Goal: Task Accomplishment & Management: Manage account settings

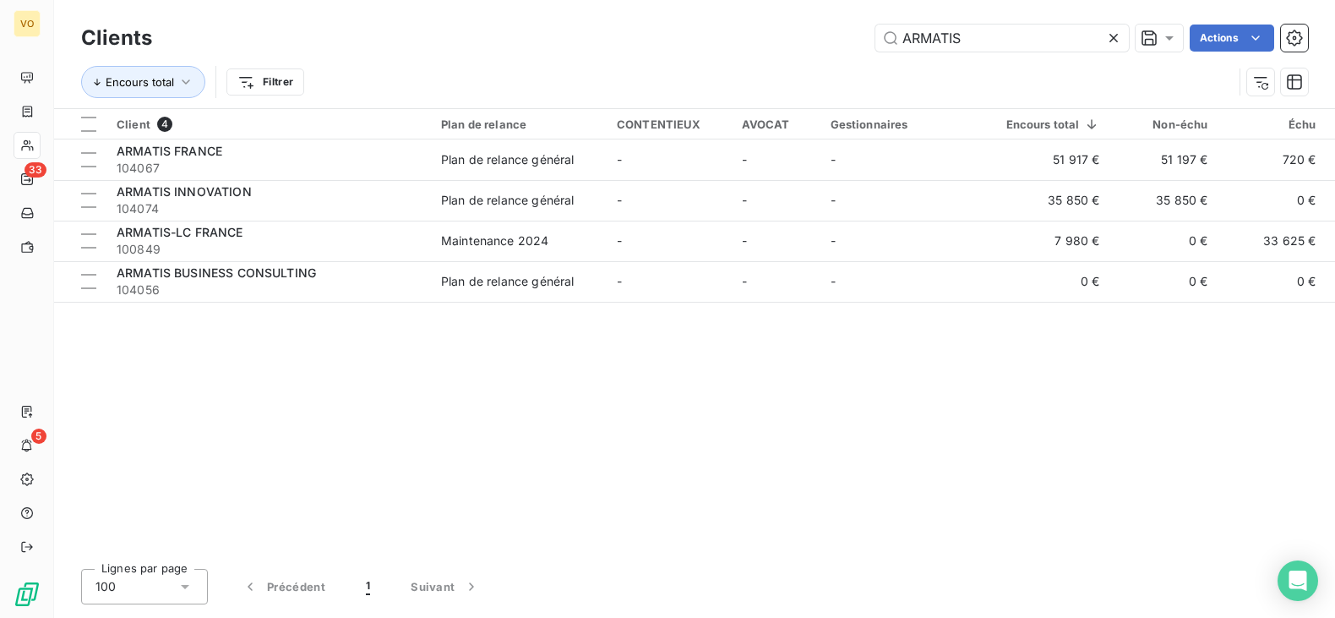
click at [1118, 32] on icon at bounding box center [1113, 38] width 17 height 17
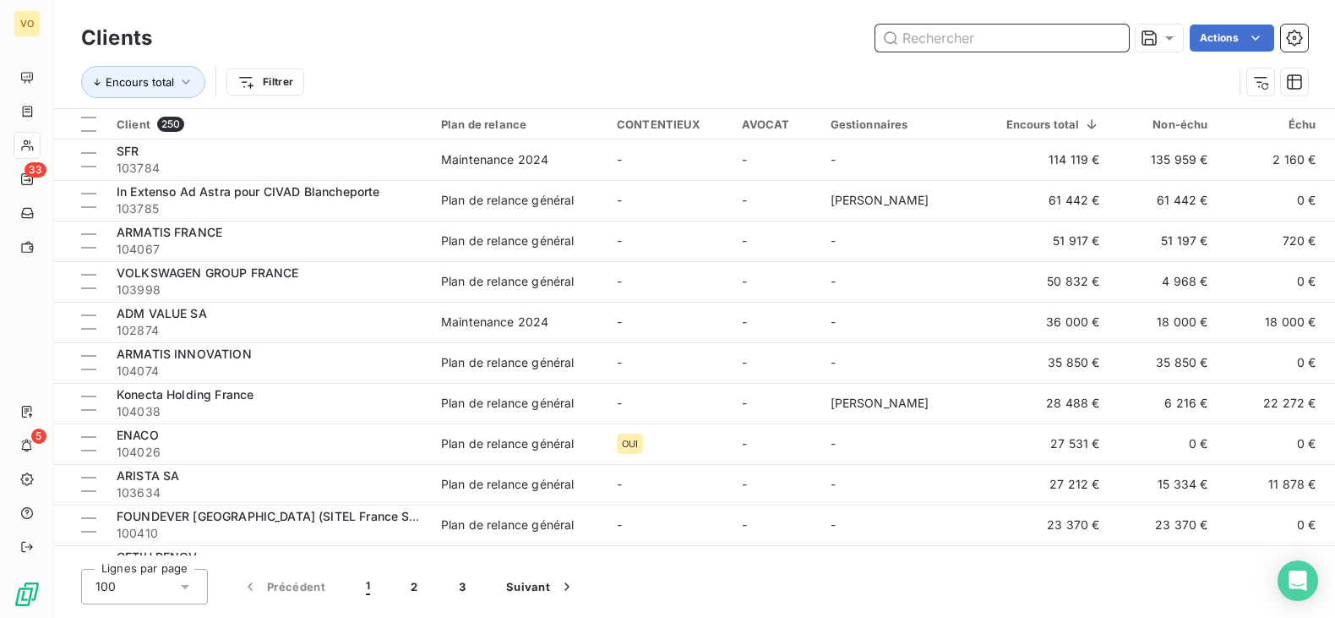
click at [1003, 42] on input "text" at bounding box center [1001, 37] width 253 height 27
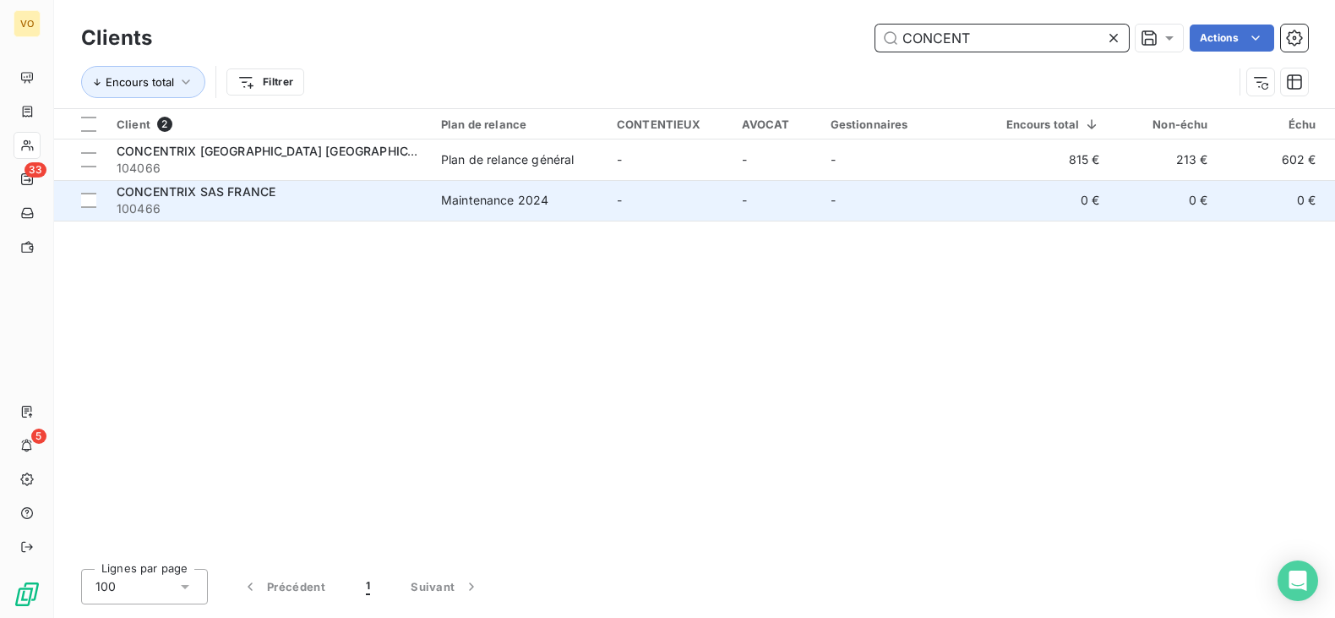
type input "CONCENT"
click at [207, 200] on span "100466" at bounding box center [269, 208] width 304 height 17
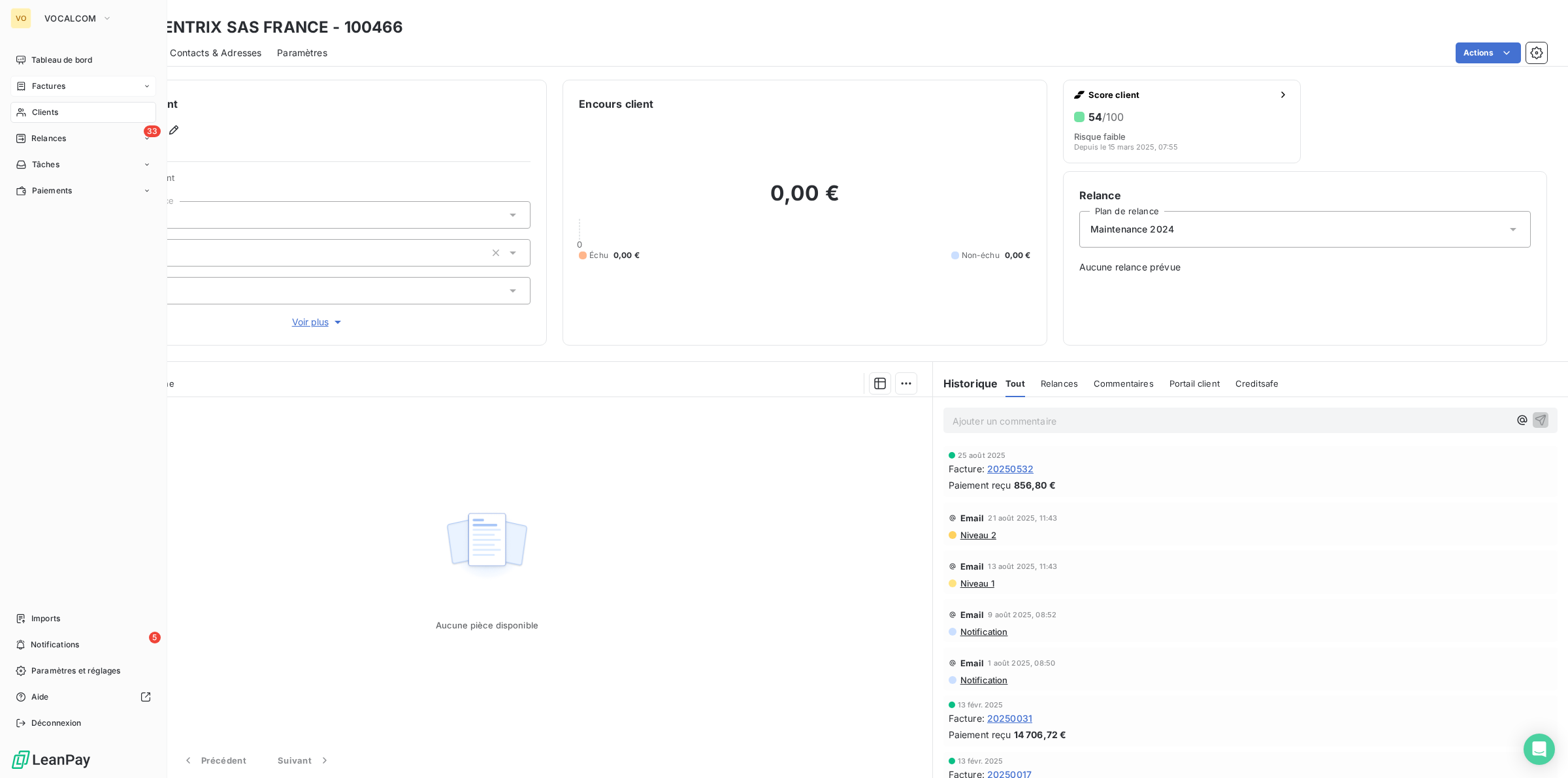
click at [44, 80] on span "Factures" at bounding box center [48, 86] width 33 height 12
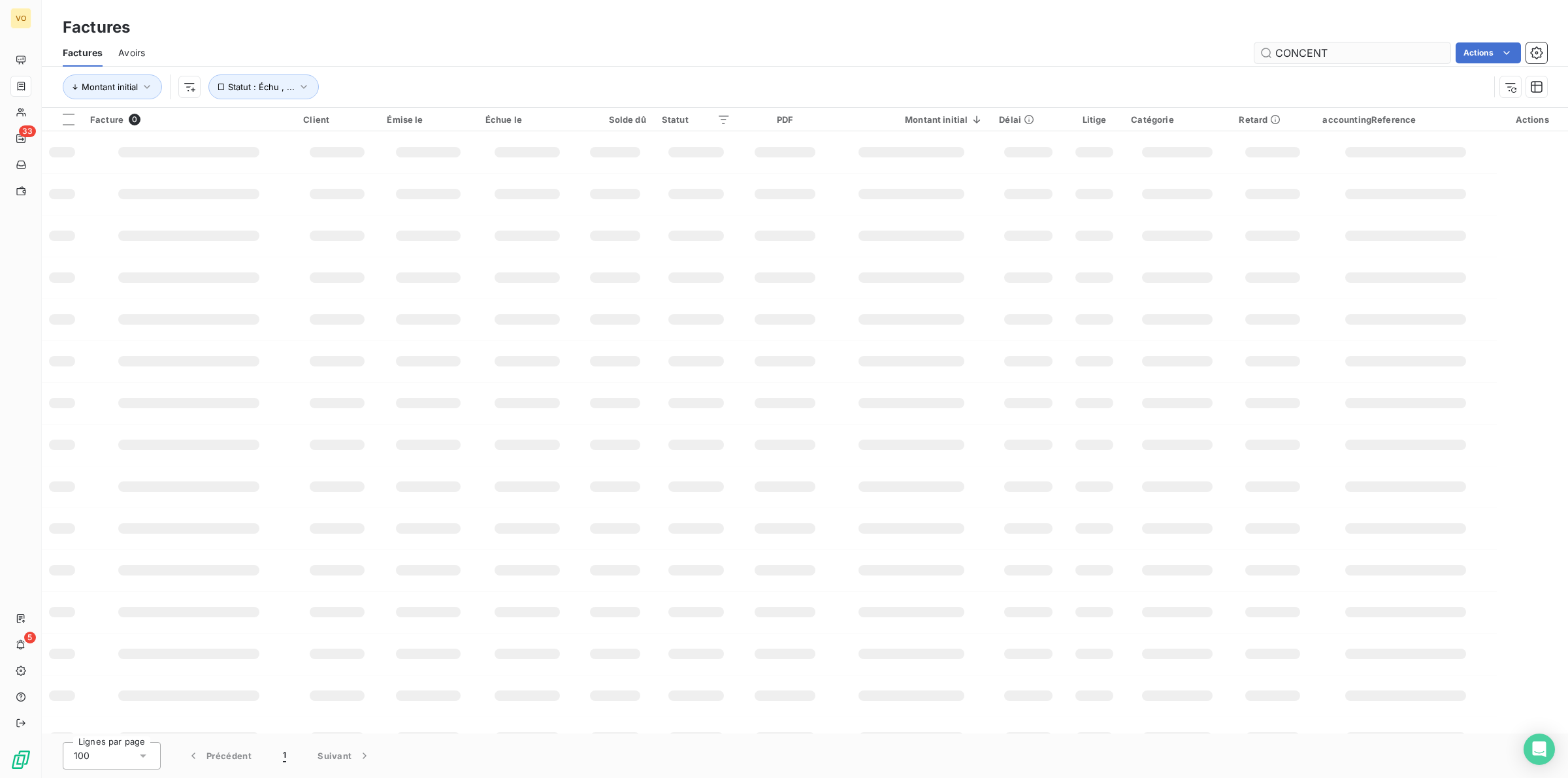
type input "CONCENTR"
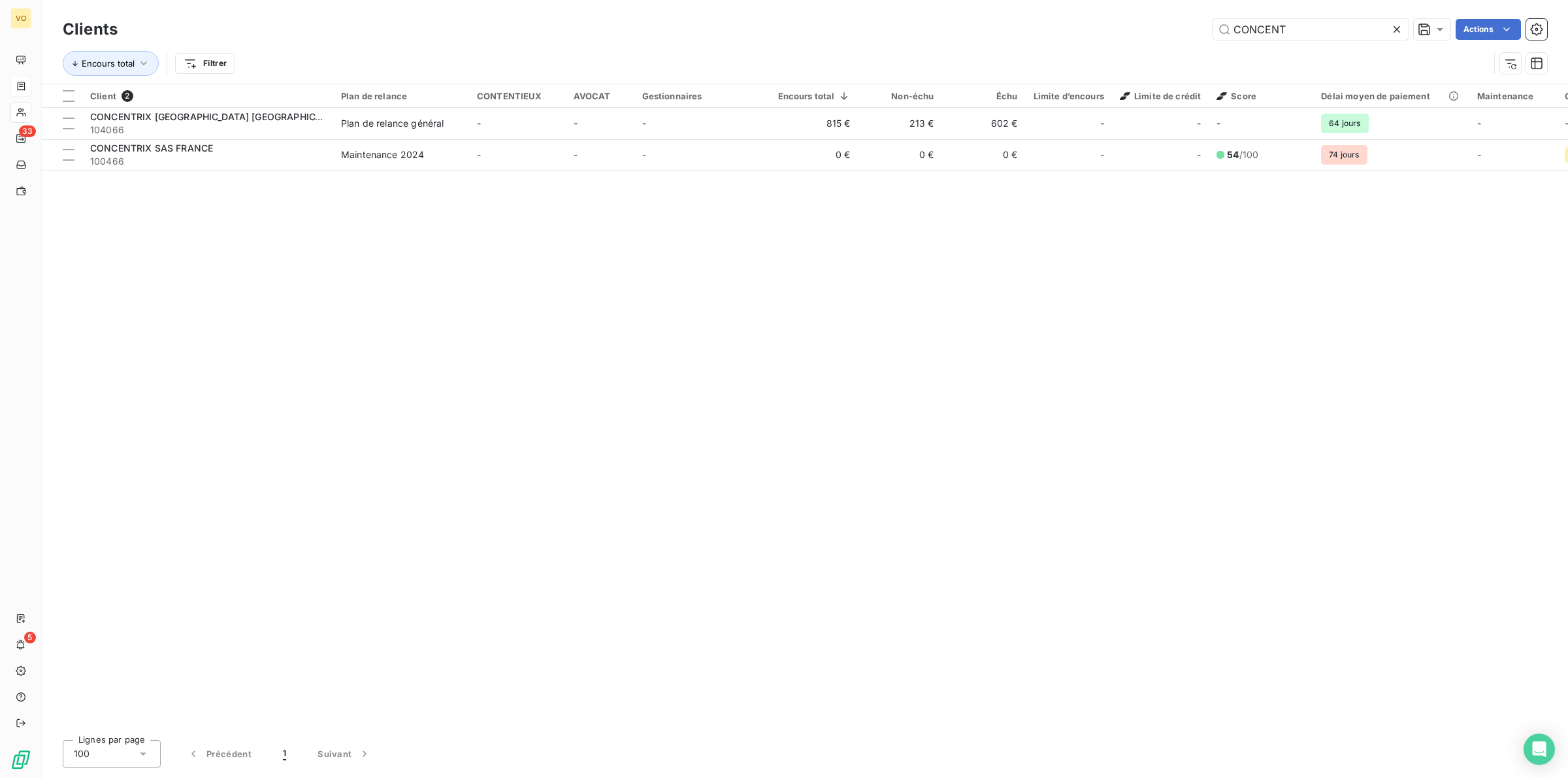
drag, startPoint x: 1294, startPoint y: 28, endPoint x: 1197, endPoint y: 15, distance: 97.9
click at [1197, 15] on div "Clients CONCENT Actions Encours total Filtrer" at bounding box center [804, 42] width 1526 height 84
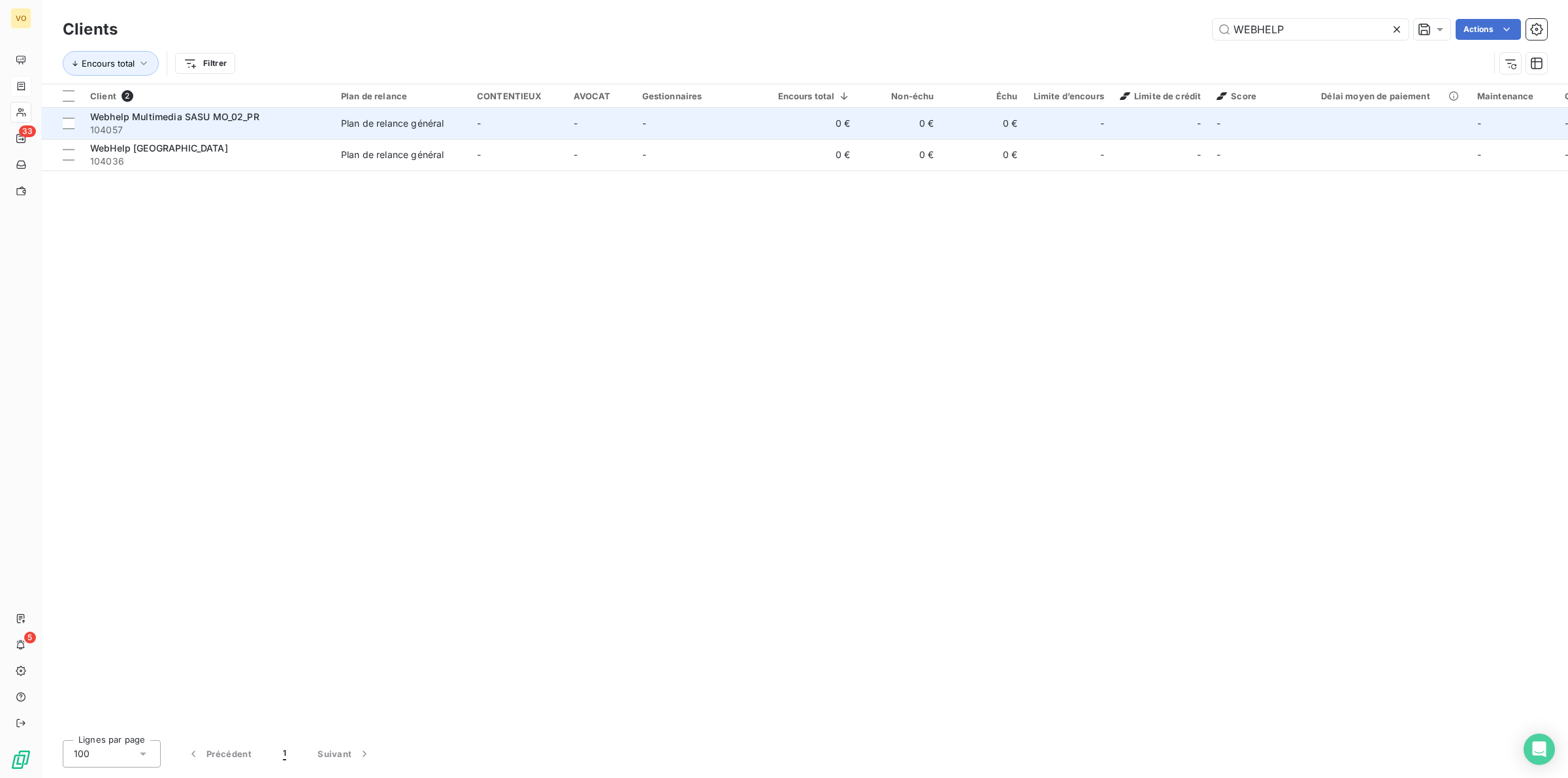
type input "WEBHELP"
click at [203, 119] on span "Webhelp Multimedia SASU MO_02_PR" at bounding box center [175, 117] width 169 height 11
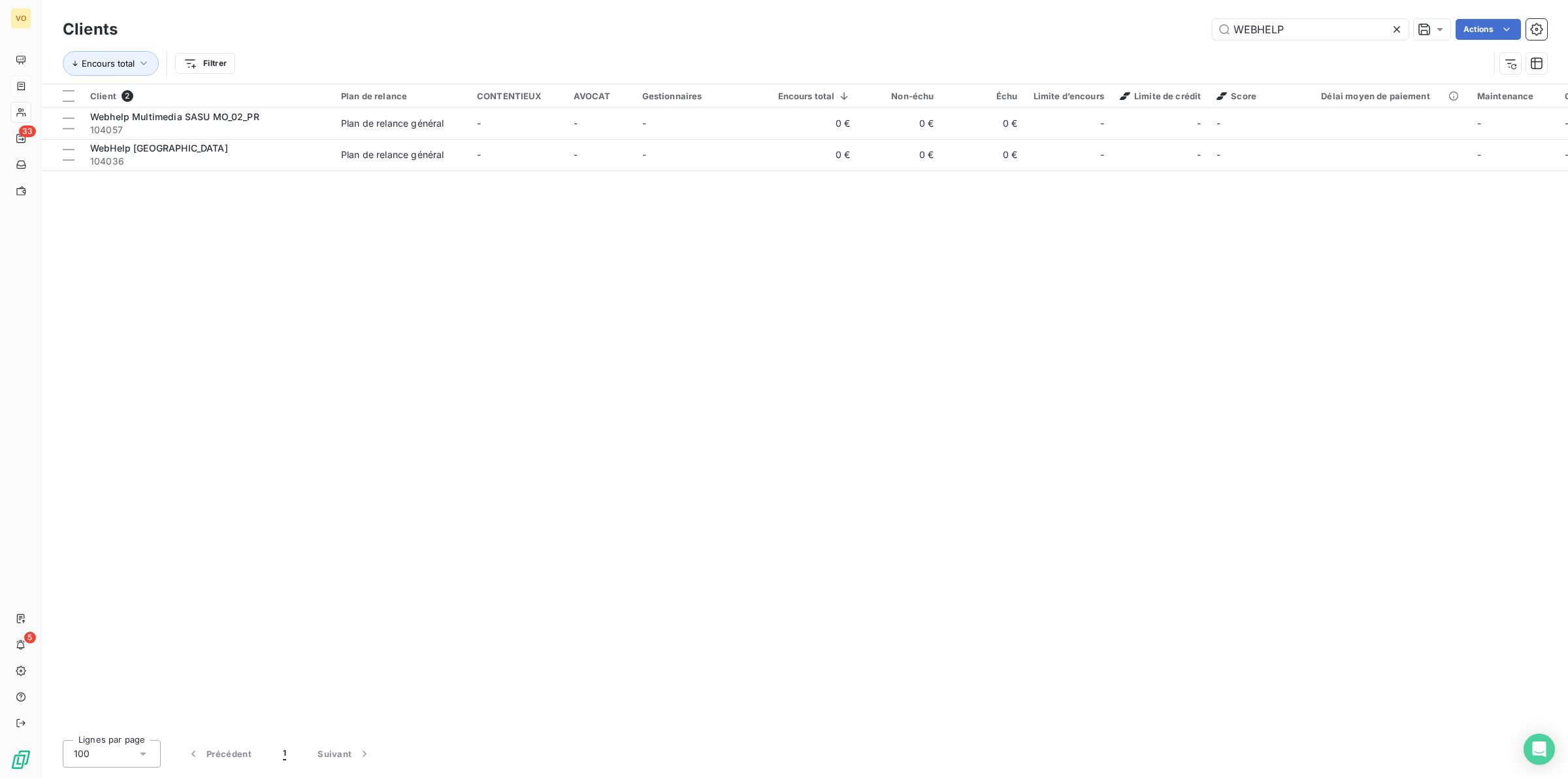
drag, startPoint x: 1303, startPoint y: 25, endPoint x: 1194, endPoint y: 24, distance: 109.0
click at [1194, 24] on div "WEBHELP Actions" at bounding box center [840, 29] width 1414 height 21
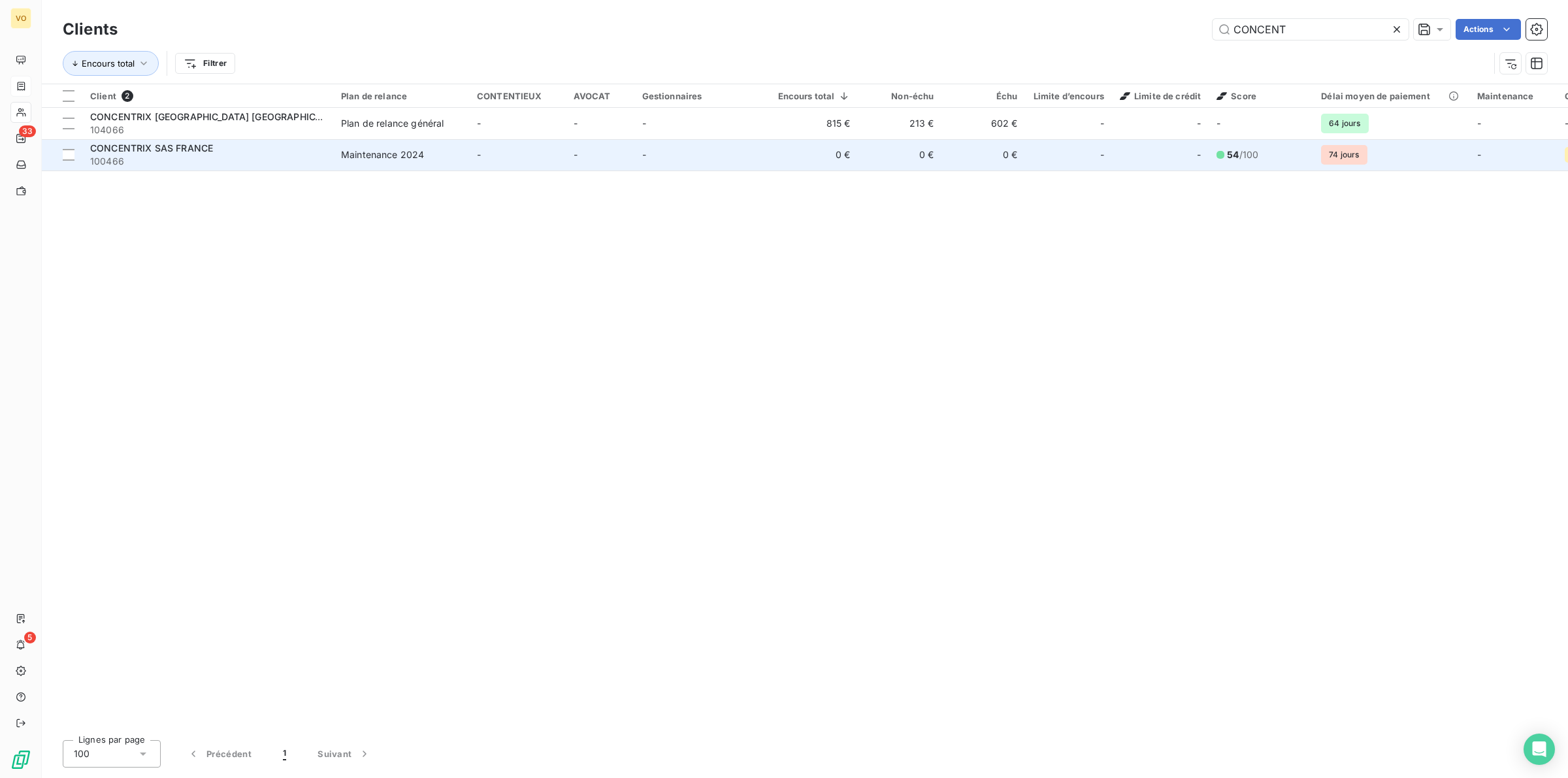
type input "CONCENT"
click at [200, 148] on span "CONCENTRIX SAS FRANCE" at bounding box center [152, 148] width 123 height 11
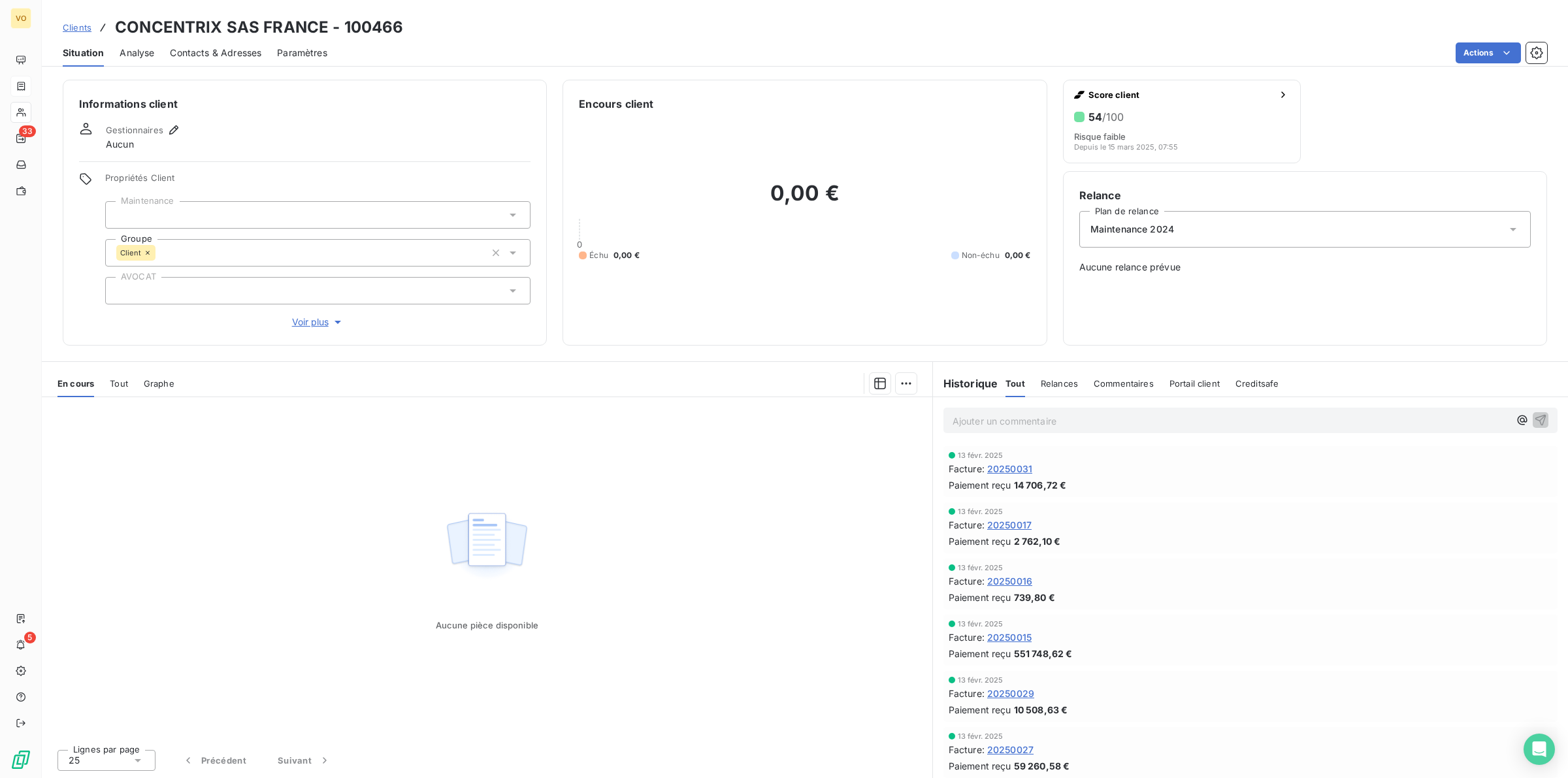
scroll to position [245, 0]
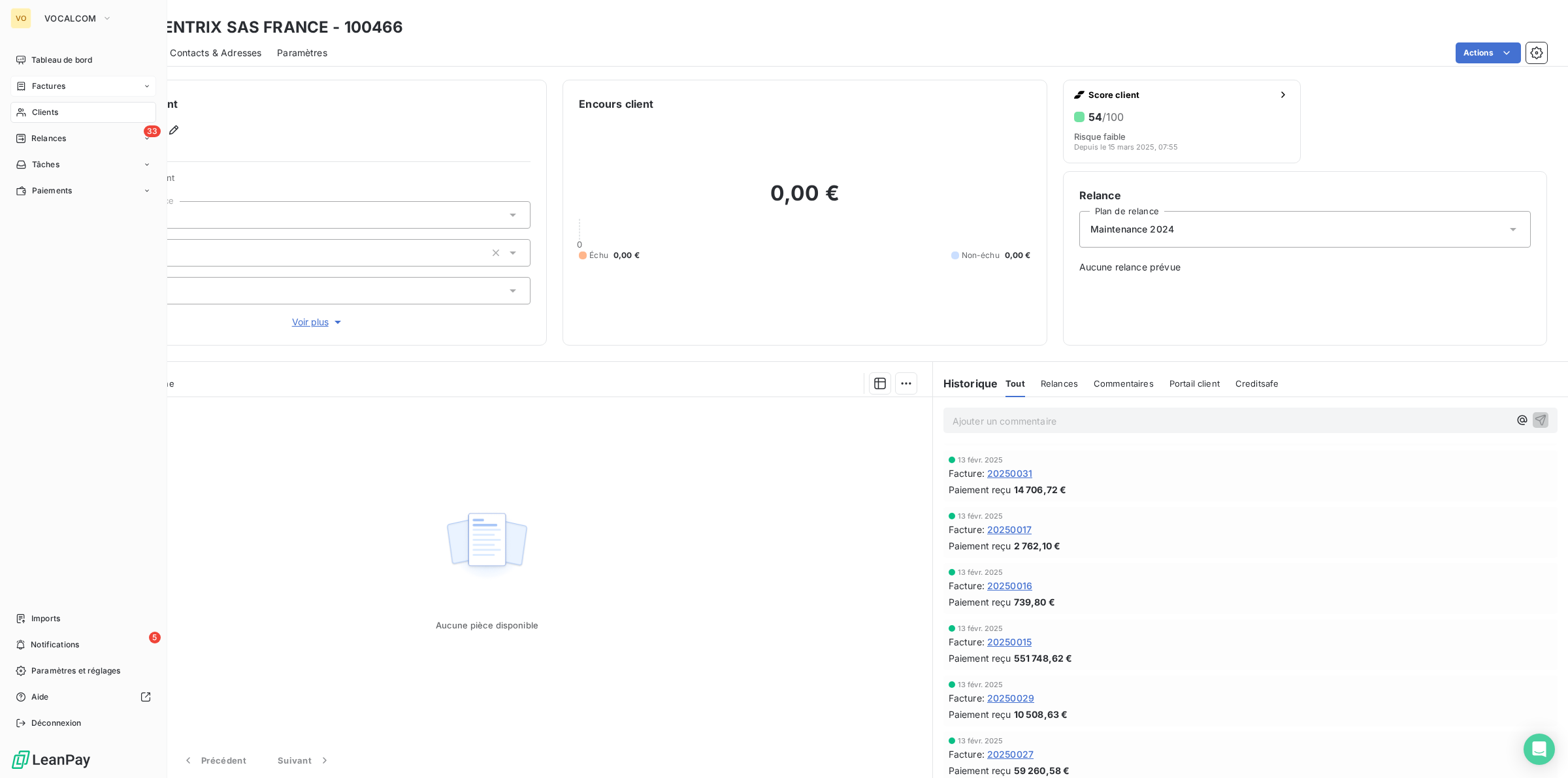
click at [40, 83] on span "Factures" at bounding box center [48, 86] width 33 height 12
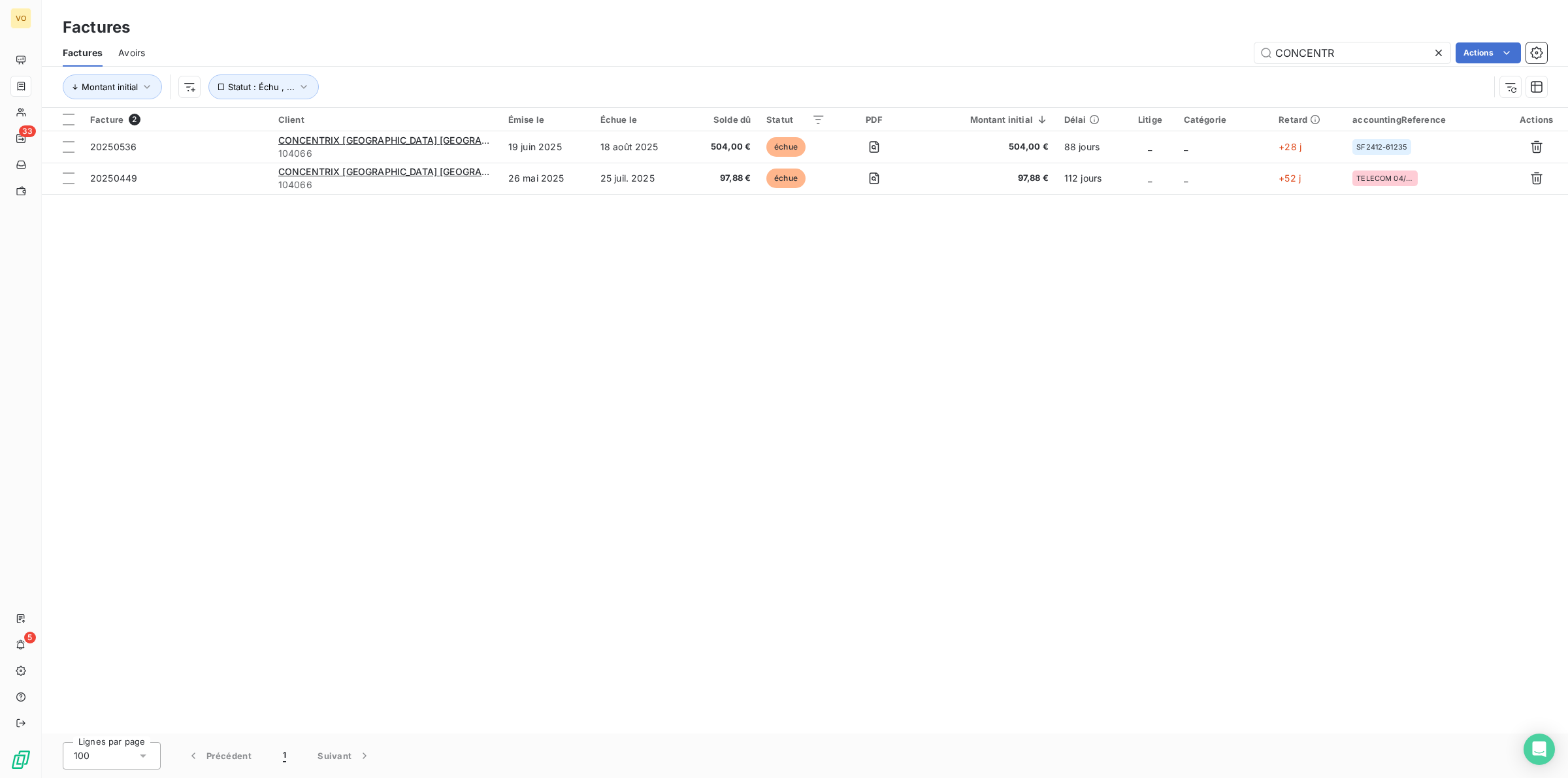
drag, startPoint x: 1348, startPoint y: 54, endPoint x: 1227, endPoint y: 40, distance: 121.8
click at [1227, 40] on div "Factures Avoirs CONCENTR Actions" at bounding box center [804, 53] width 1526 height 27
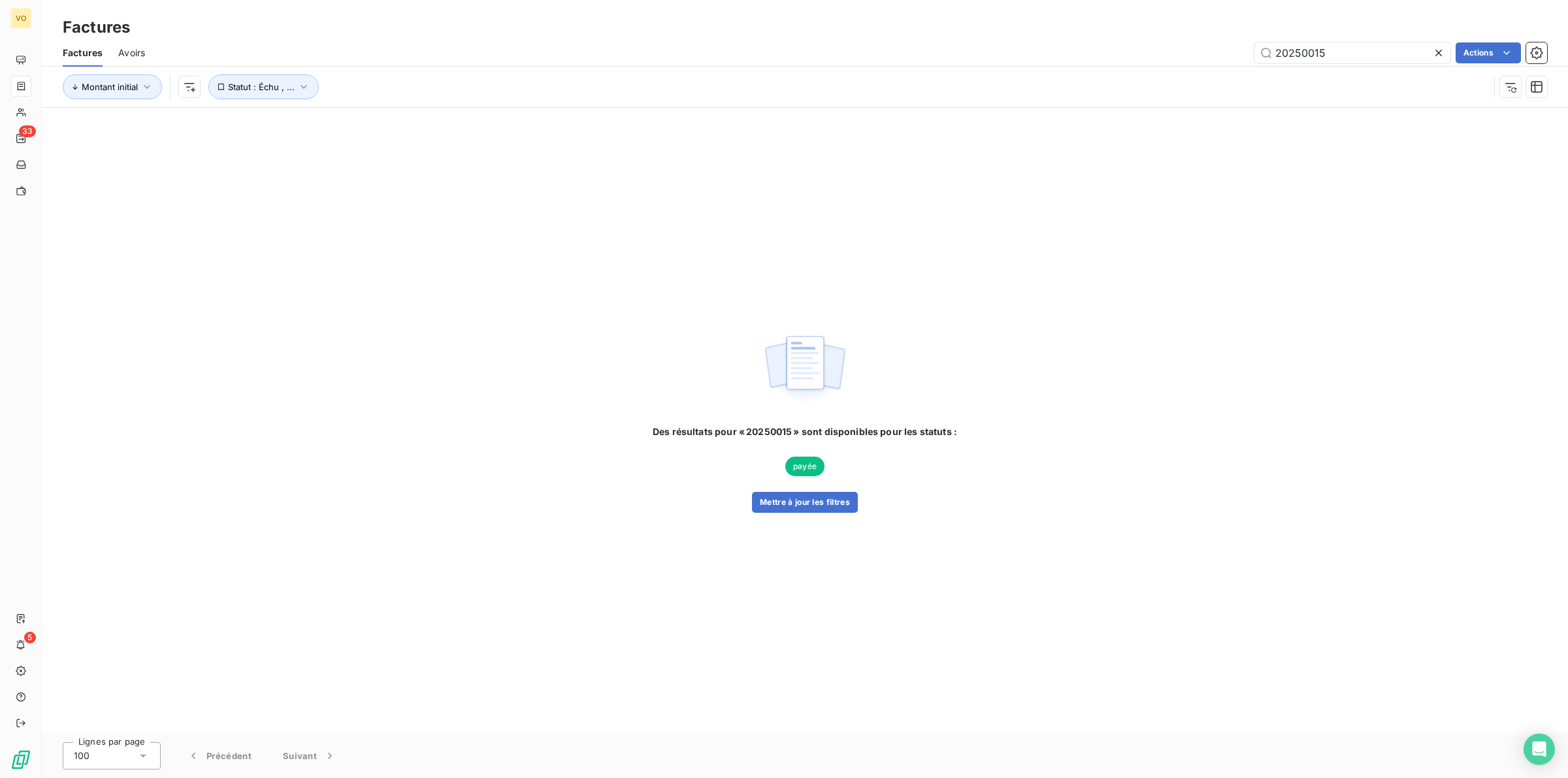
type input "20250015"
click at [705, 343] on div "Des résultats pour « 20250015 » sont disponibles pour les statuts : payée Mettr…" at bounding box center [805, 421] width 305 height 184
click at [1147, 343] on div "Des résultats pour « 20250015 » sont disponibles pour les statuts : payée Mettr…" at bounding box center [804, 420] width 1526 height 626
click at [1015, 520] on div "Des résultats pour « 20250015 » sont disponibles pour les statuts : payée Mettr…" at bounding box center [804, 420] width 1526 height 626
click at [168, 187] on div "Des résultats pour « 20250015 » sont disponibles pour les statuts : payée Mettr…" at bounding box center [804, 420] width 1526 height 626
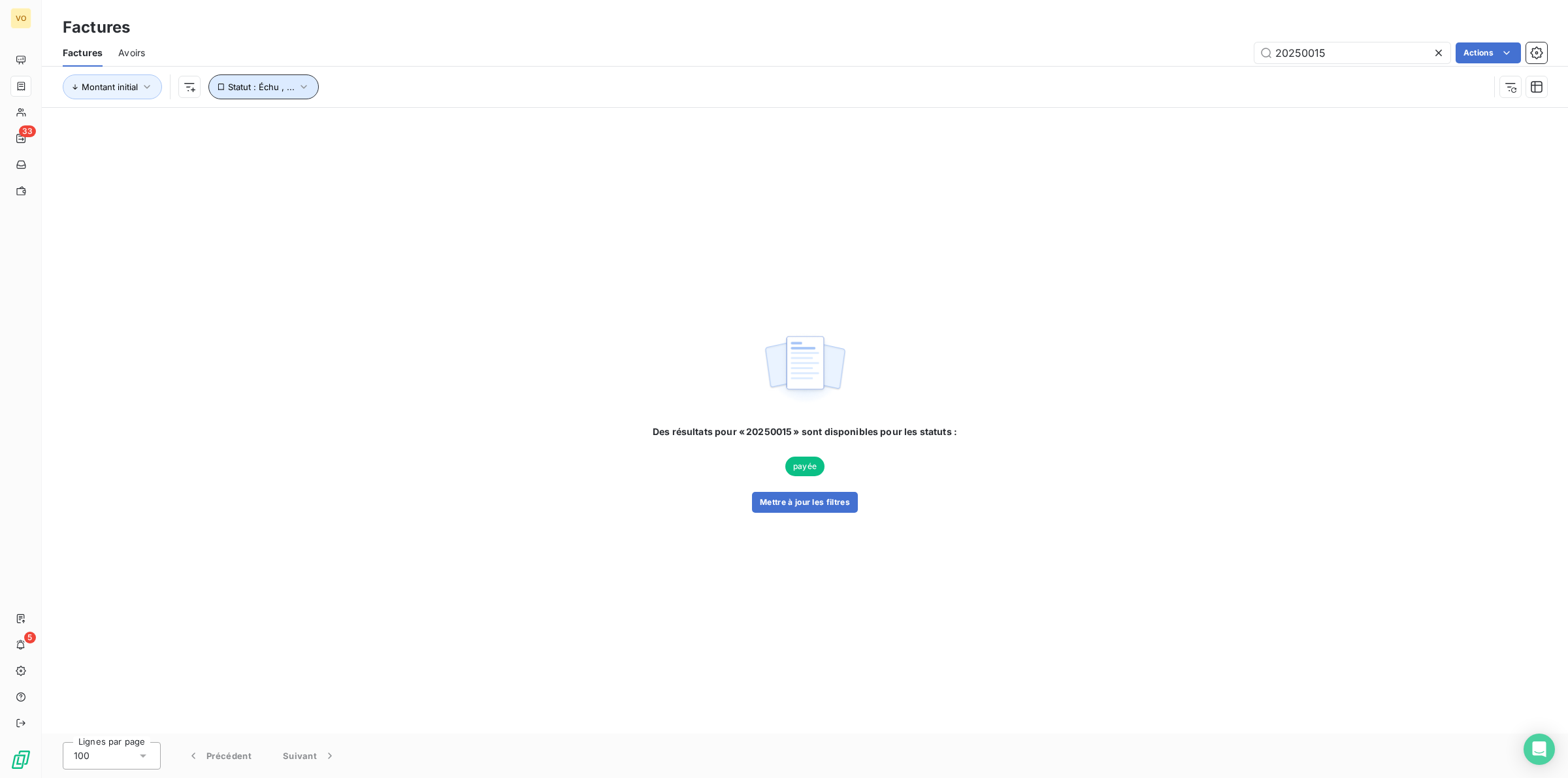
click at [302, 87] on icon "button" at bounding box center [304, 87] width 6 height 4
click at [531, 121] on icon at bounding box center [529, 121] width 13 height 13
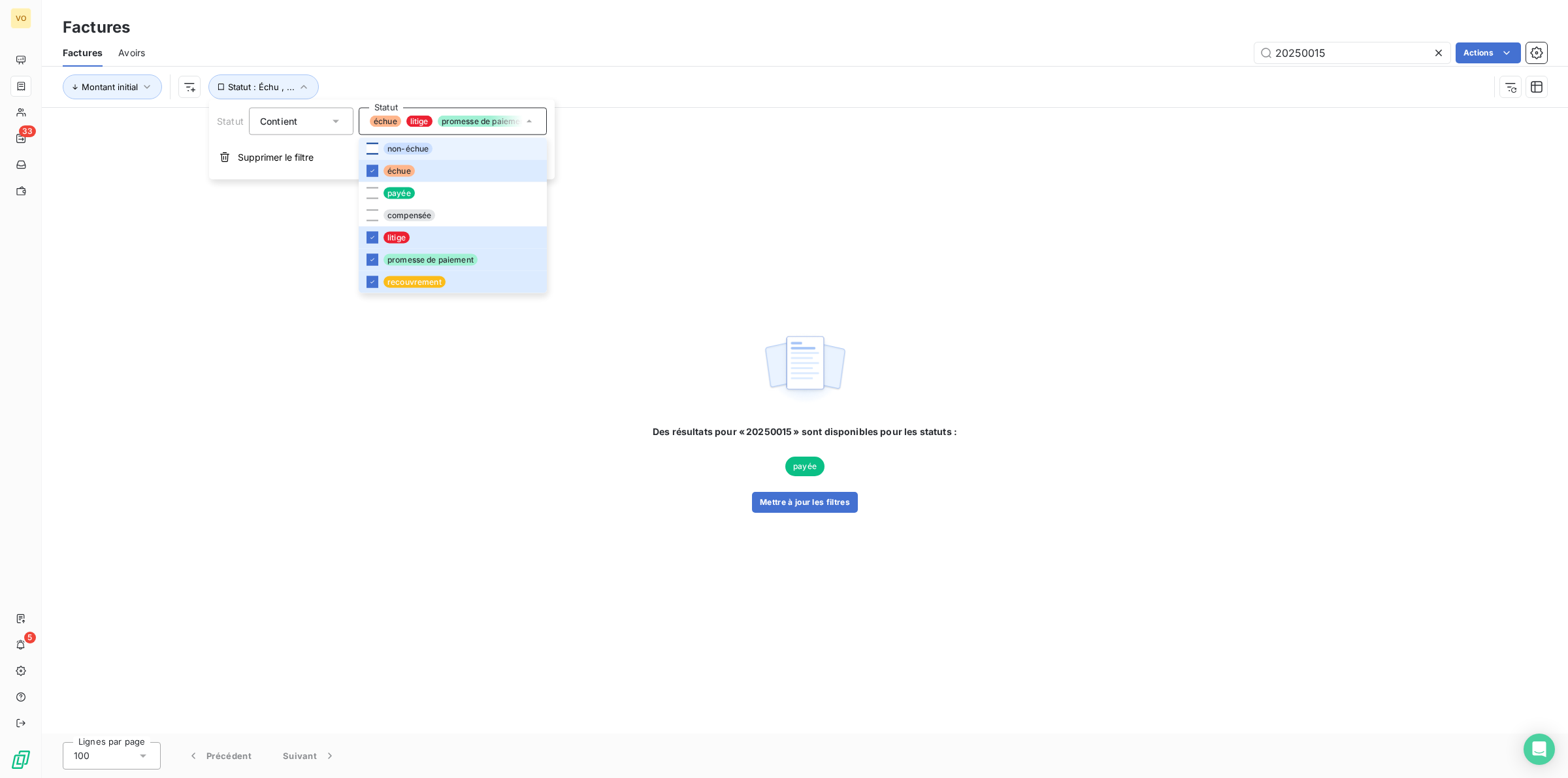
click at [376, 145] on div at bounding box center [372, 148] width 12 height 12
click at [377, 193] on div at bounding box center [372, 193] width 12 height 12
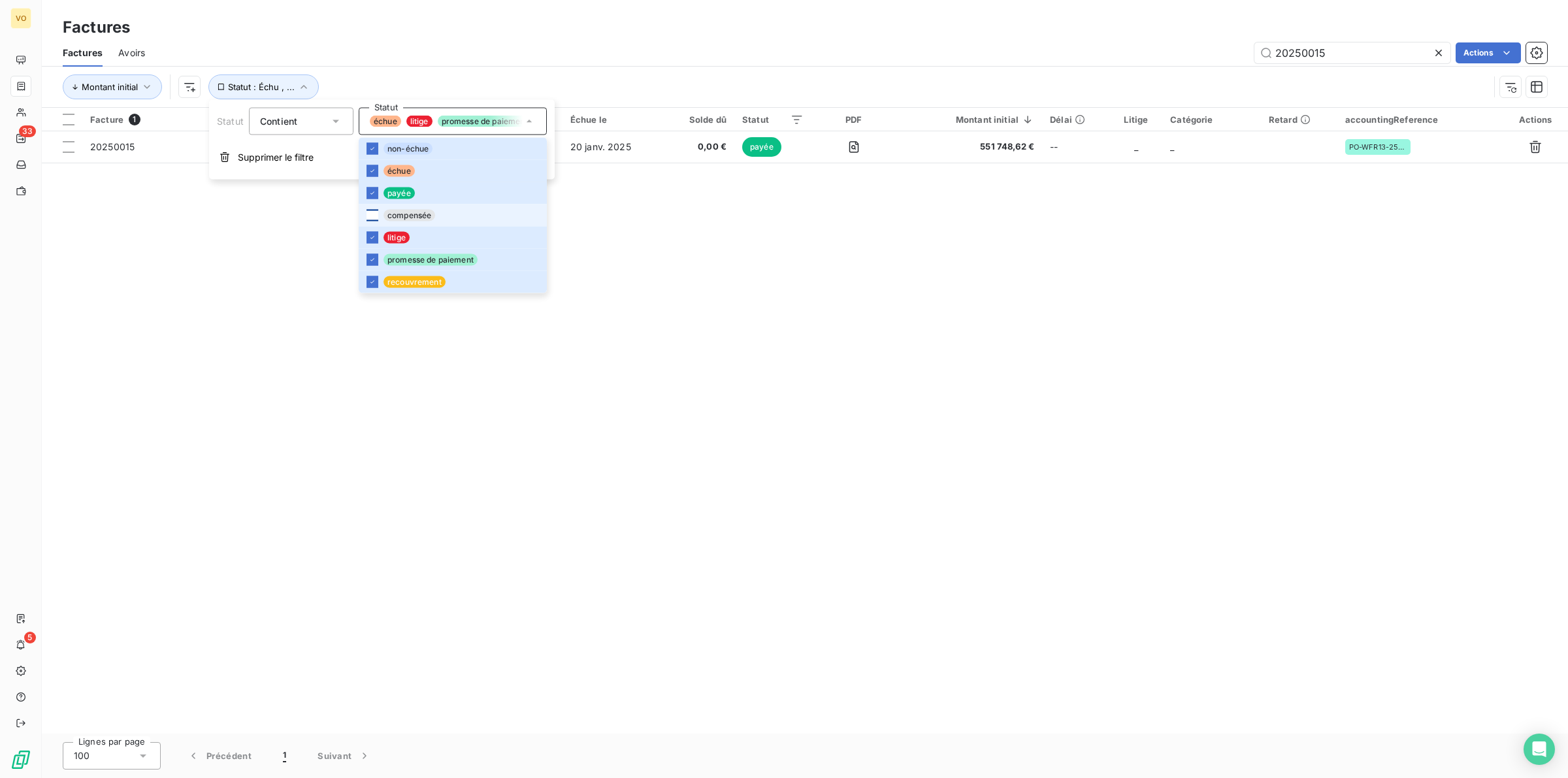
click at [374, 210] on div at bounding box center [372, 215] width 12 height 12
click at [808, 225] on div "Facture 1 Client Émise le Échue le Solde dû Statut PDF Montant initial Délai Li…" at bounding box center [804, 420] width 1526 height 626
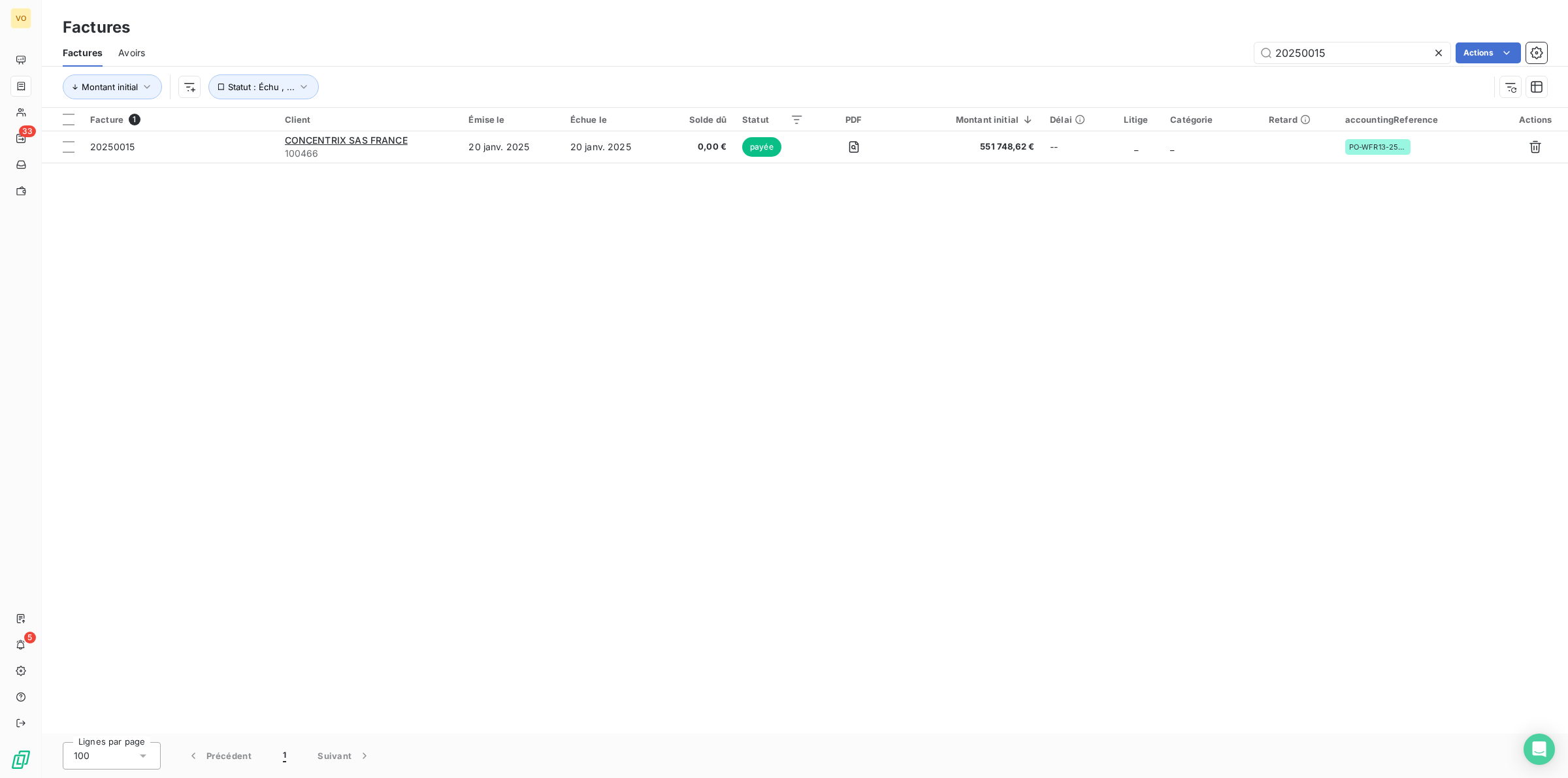
click at [1170, 280] on div "Facture 1 Client Émise le Échue le Solde dû Statut PDF Montant initial Délai Li…" at bounding box center [804, 420] width 1526 height 626
click at [893, 294] on div "Facture 1 Client Émise le Échue le Solde dû Statut PDF Montant initial Délai Li…" at bounding box center [804, 420] width 1526 height 626
drag, startPoint x: 1354, startPoint y: 49, endPoint x: 1249, endPoint y: 44, distance: 105.1
click at [1249, 44] on div "20250015 Actions" at bounding box center [854, 53] width 1387 height 21
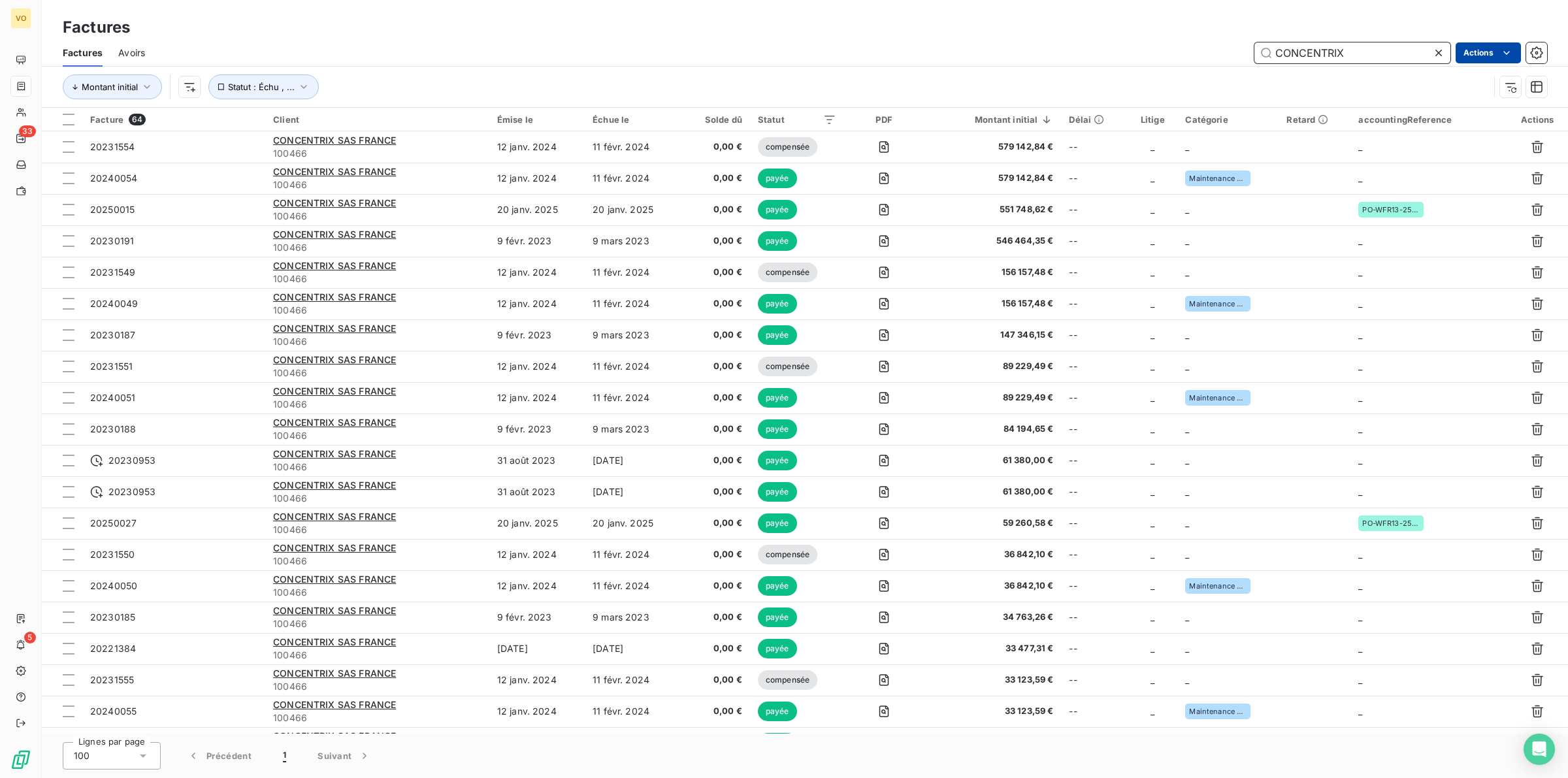
type input "CONCENTRIX"
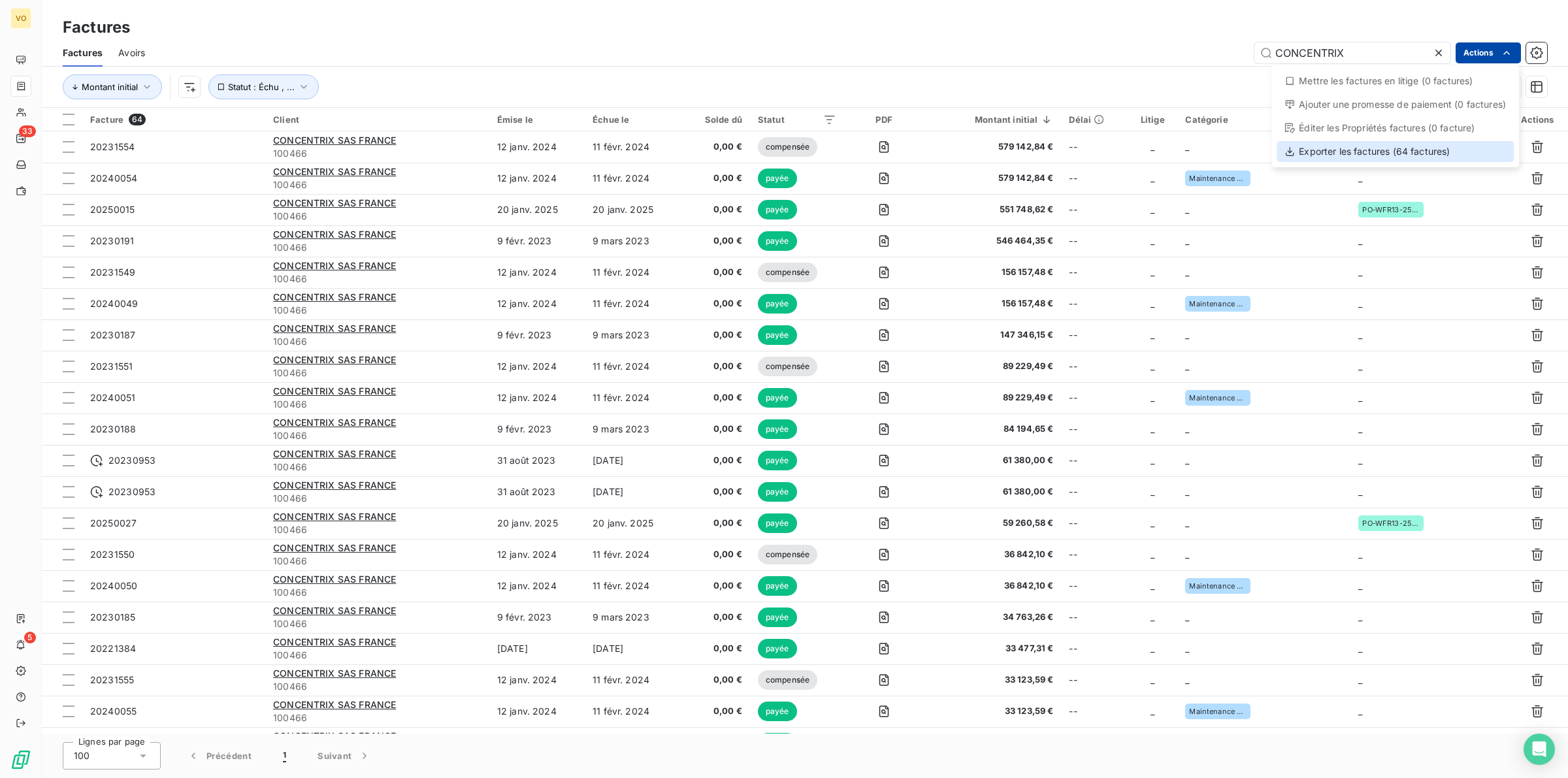
click at [1347, 154] on div "Exporter les factures (64 factures)" at bounding box center [1395, 151] width 237 height 21
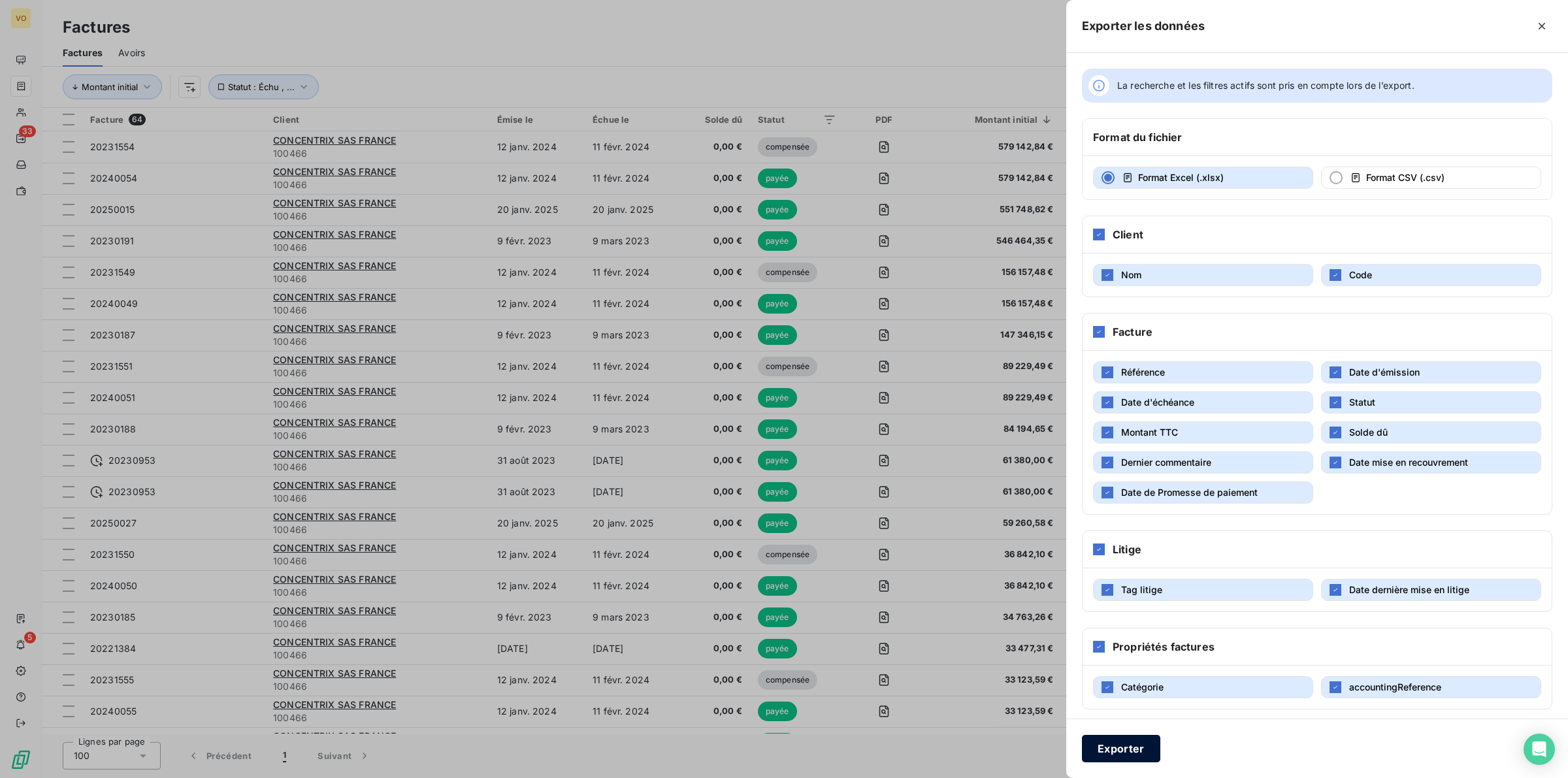
click at [1114, 742] on button "Exporter" at bounding box center [1121, 748] width 78 height 27
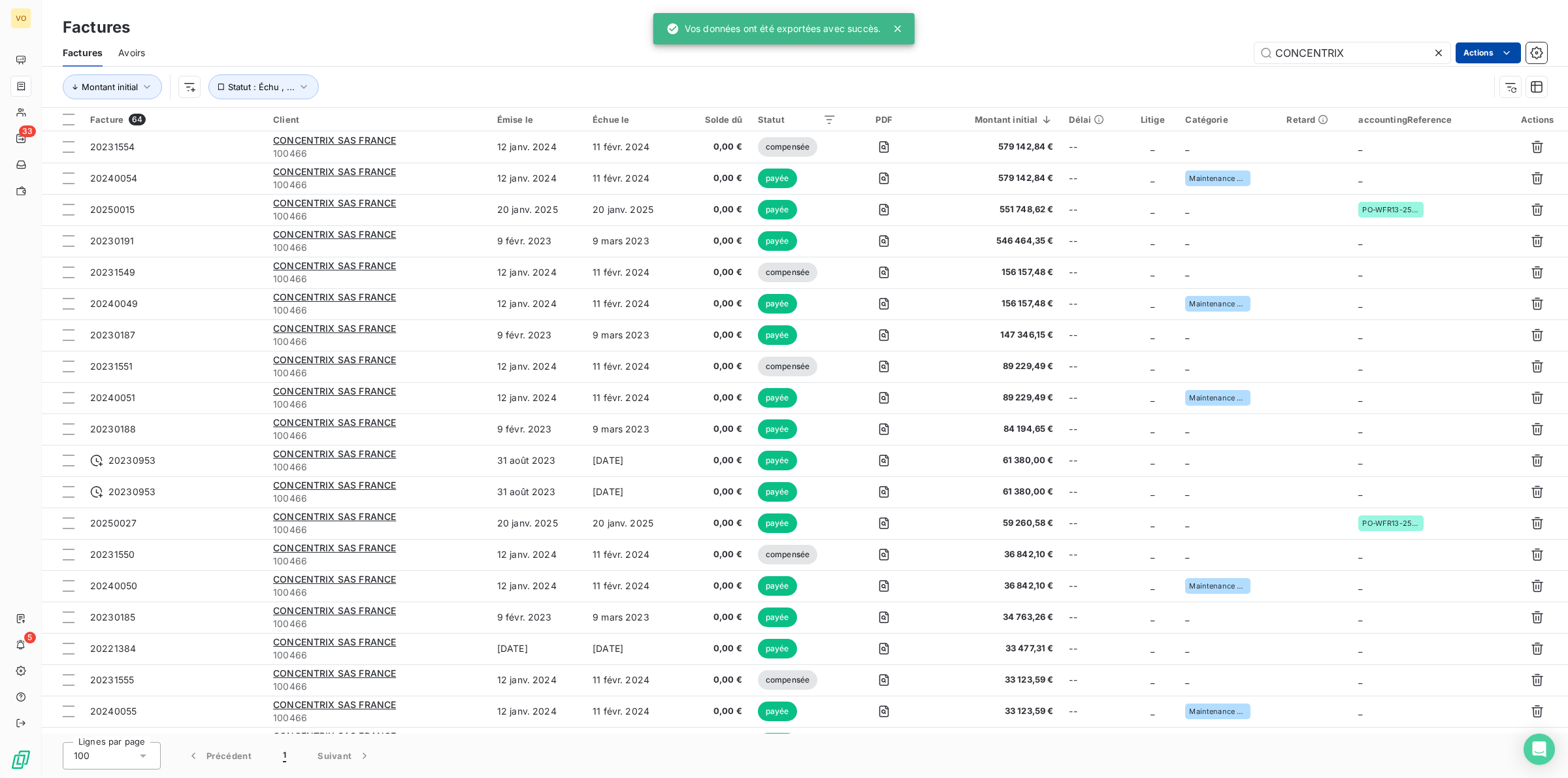
click at [1152, 87] on div "Montant initial Statut : Échu , ..." at bounding box center [776, 87] width 1426 height 25
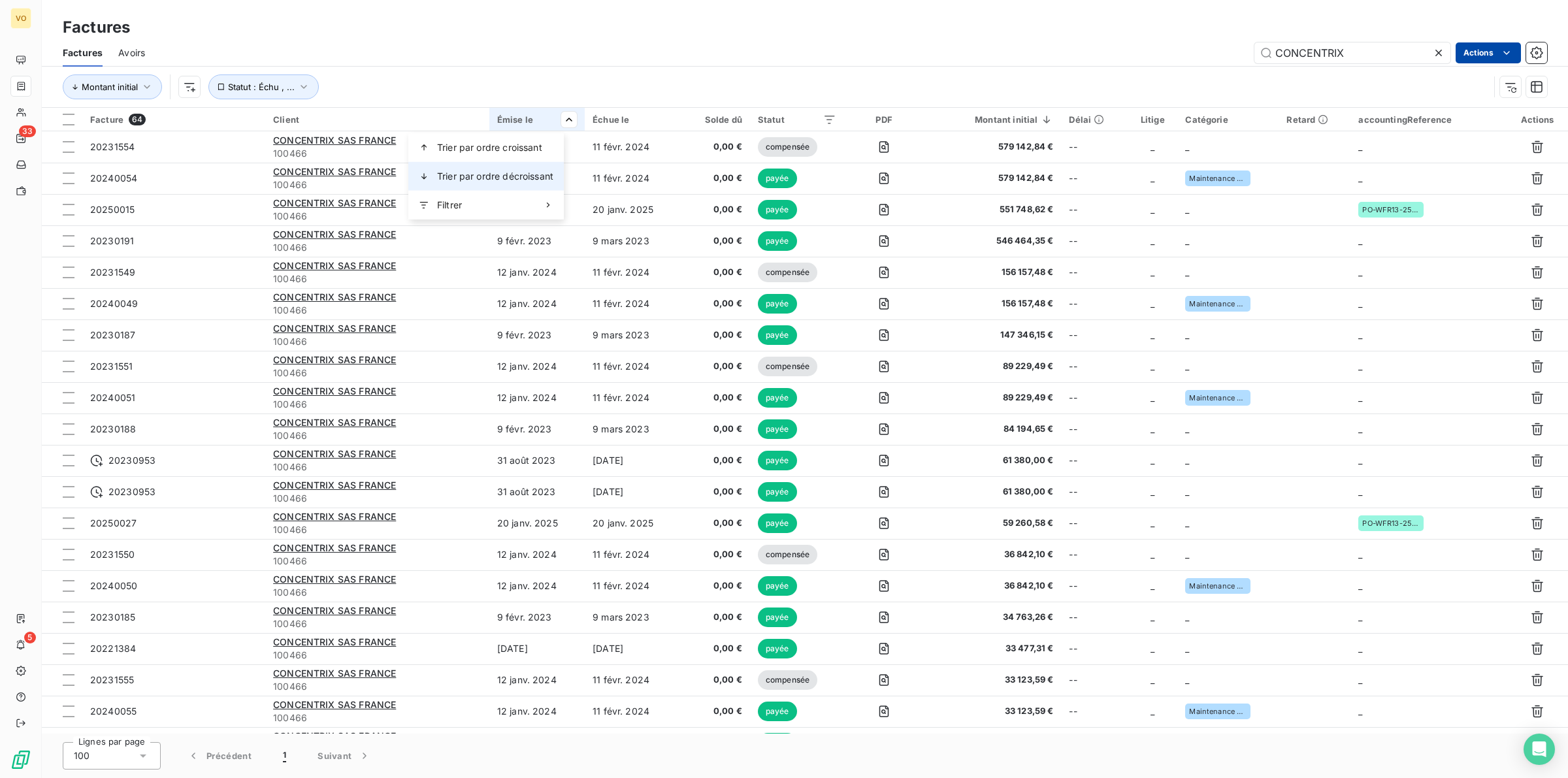
click at [520, 177] on span "Trier par ordre décroissant" at bounding box center [495, 176] width 116 height 13
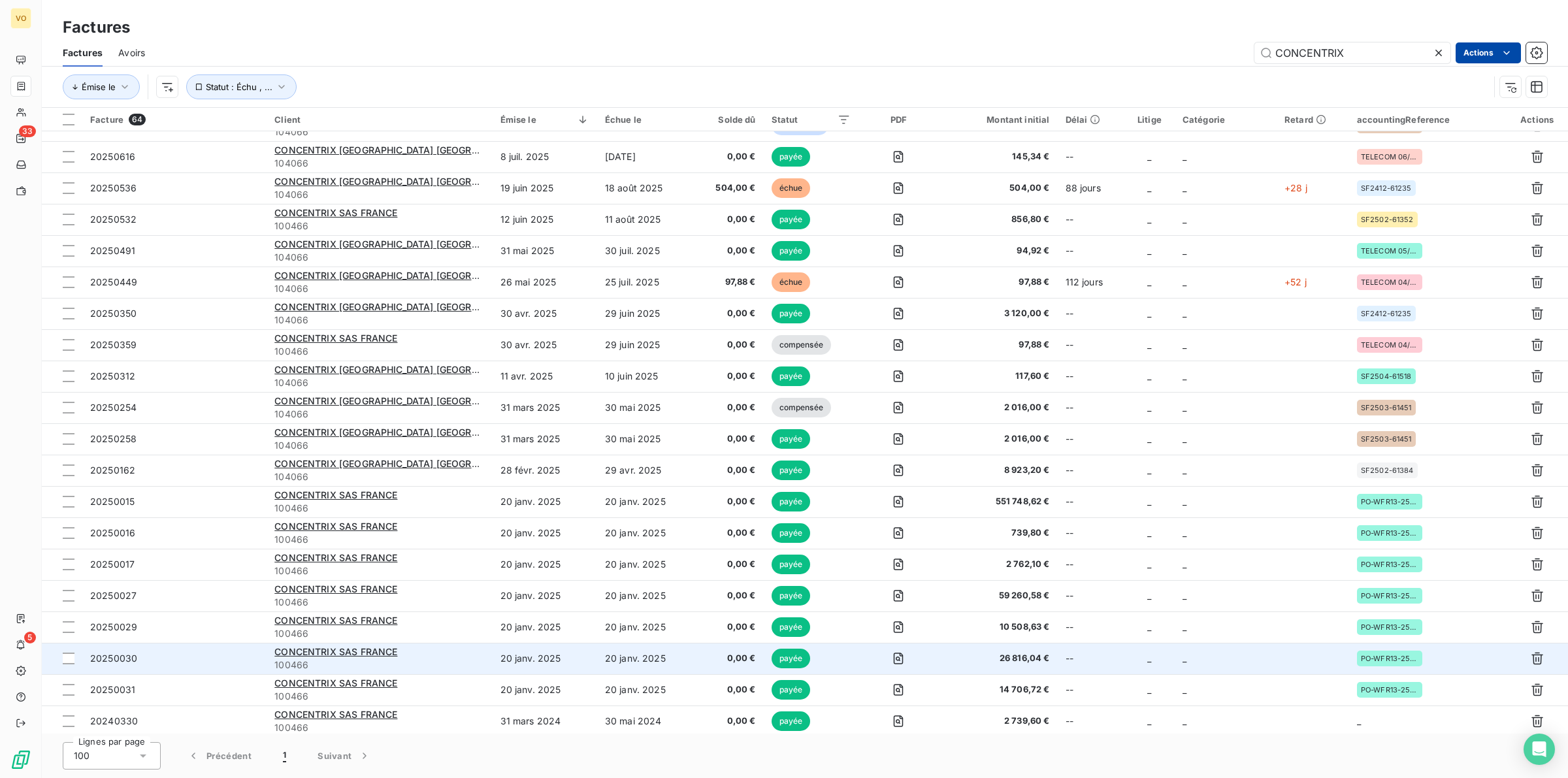
scroll to position [82, 0]
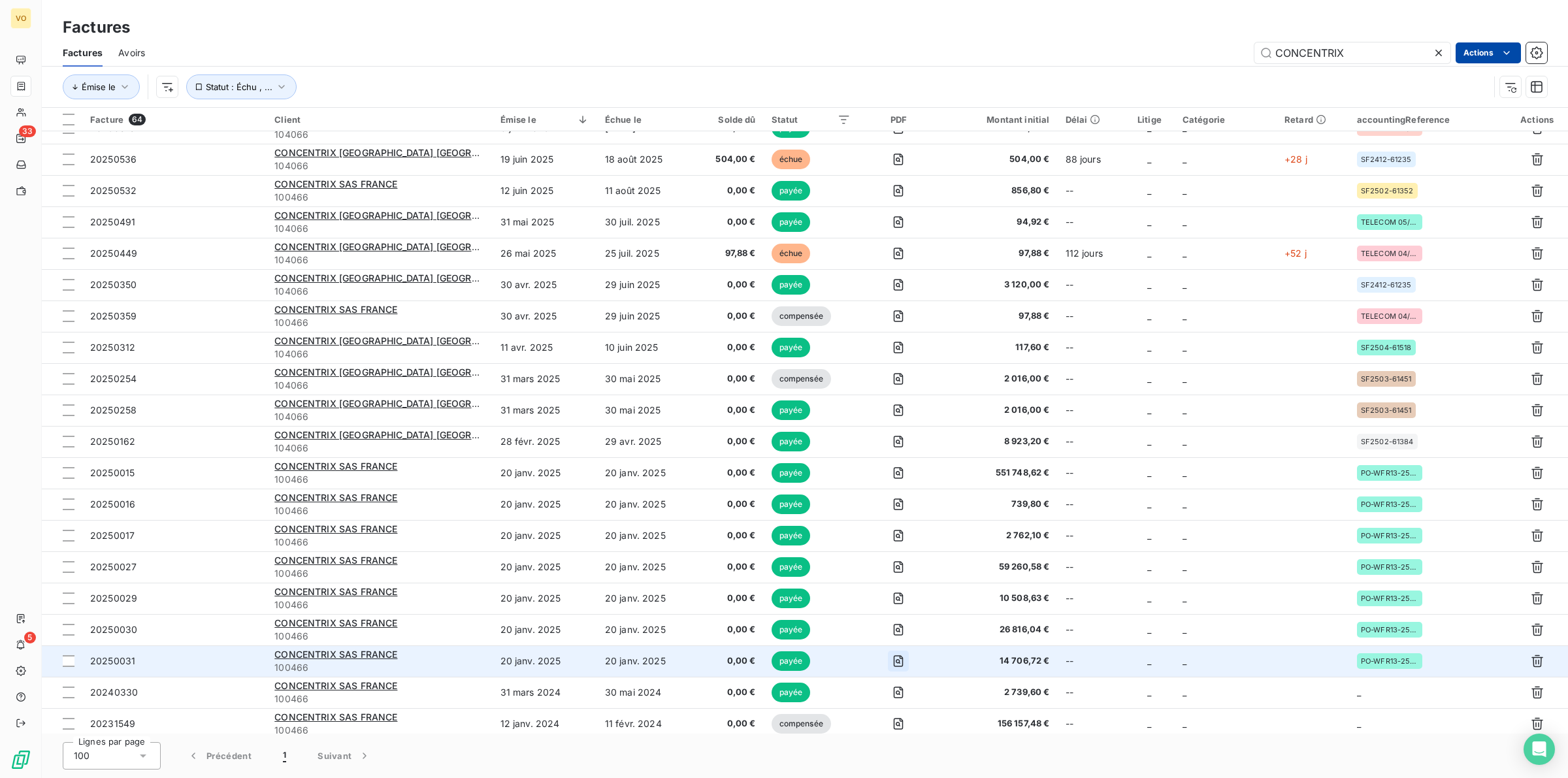
click at [896, 662] on icon "button" at bounding box center [898, 661] width 5 height 5
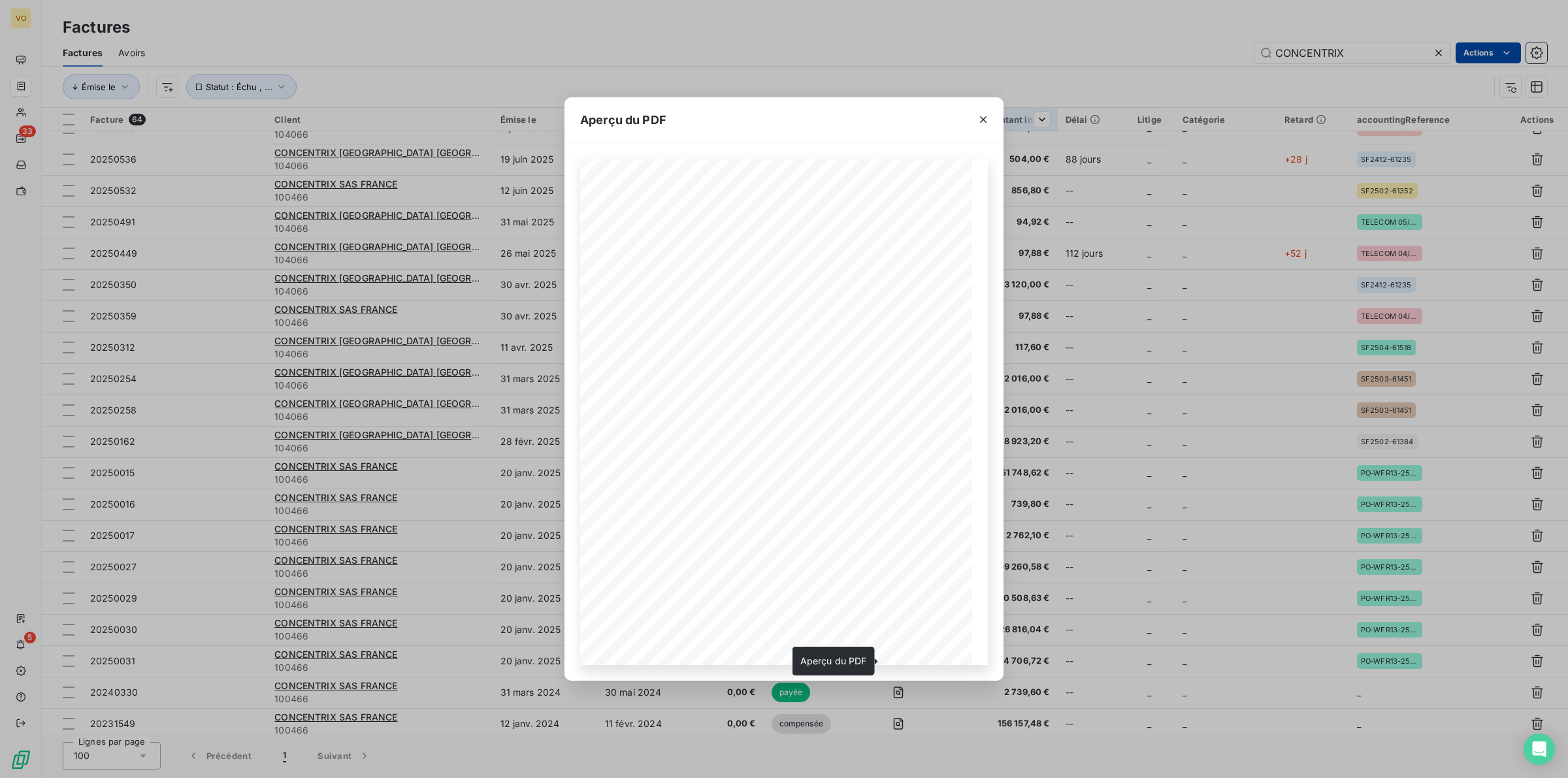
click at [984, 119] on icon "button" at bounding box center [983, 119] width 6 height 6
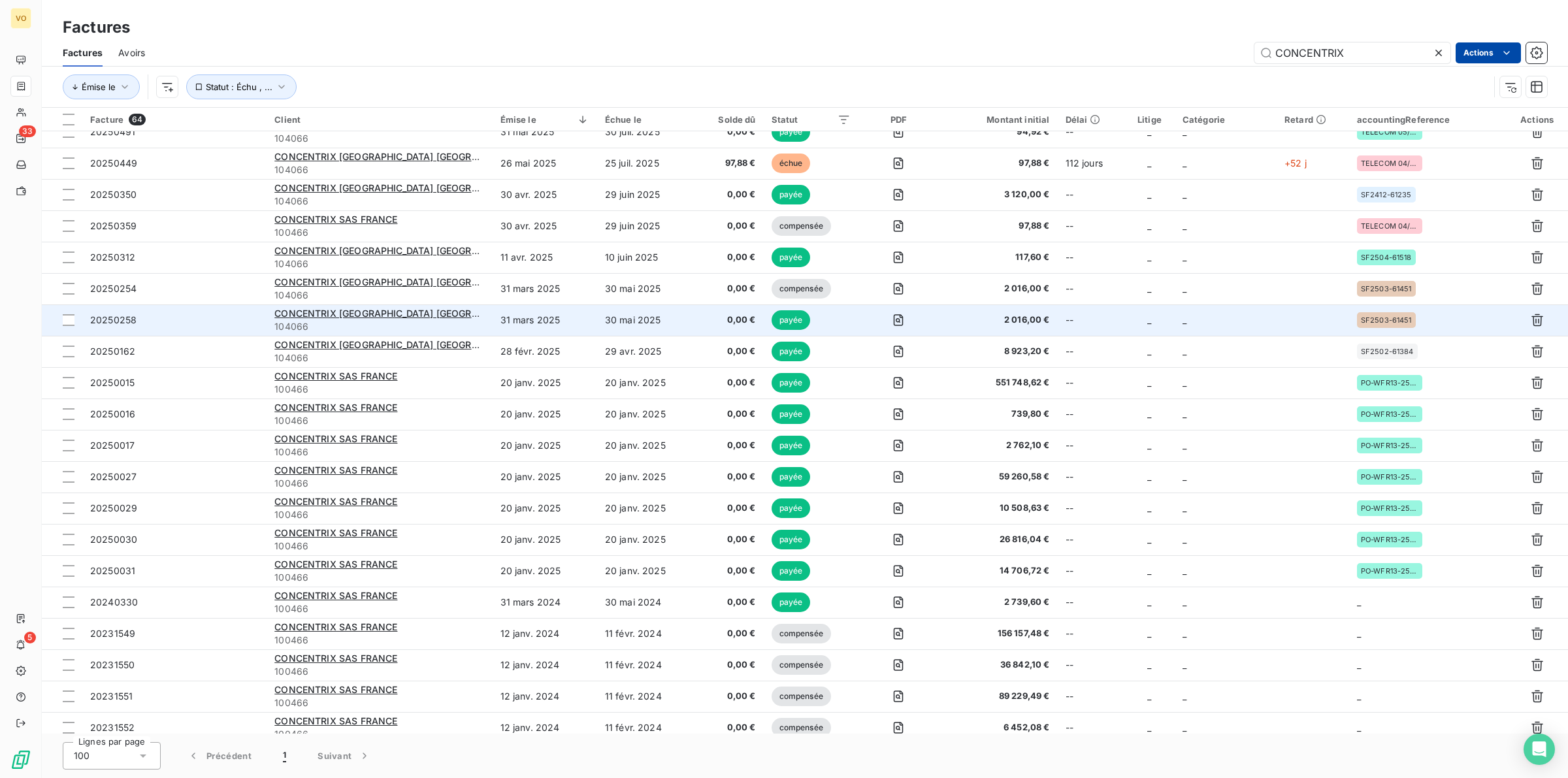
scroll to position [245, 0]
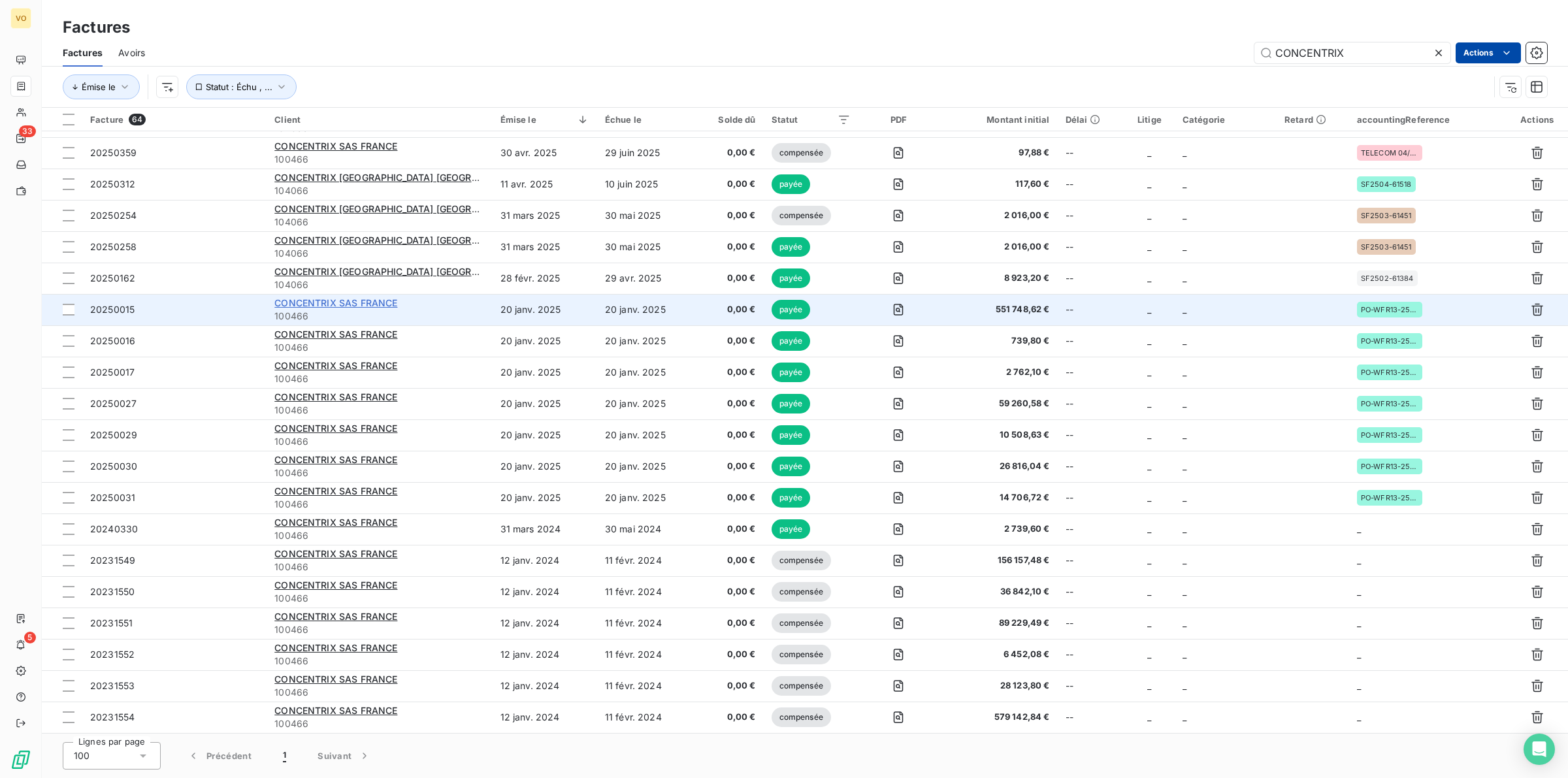
click at [377, 302] on span "CONCENTRIX SAS FRANCE" at bounding box center [336, 302] width 123 height 11
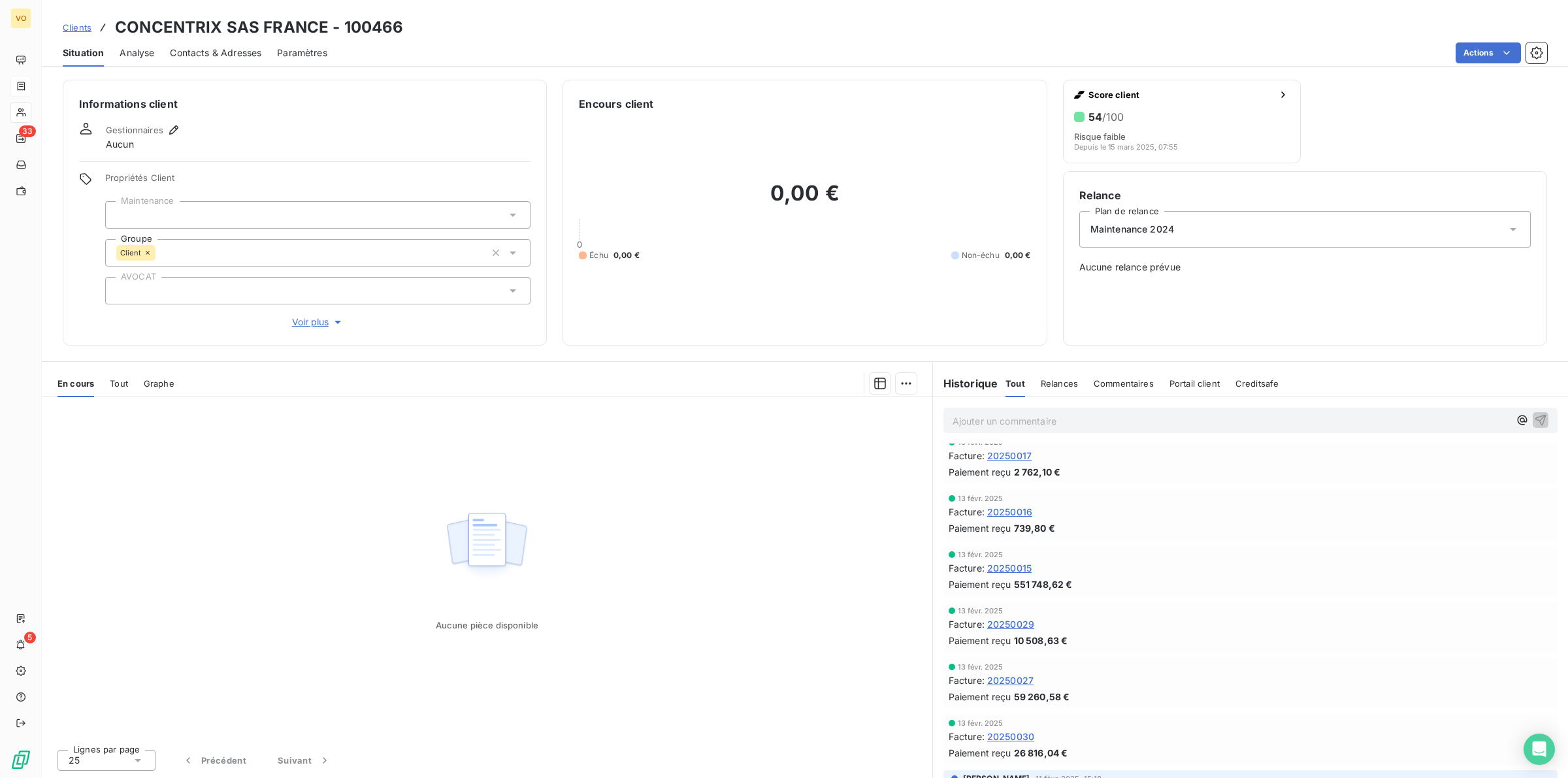
scroll to position [326, 0]
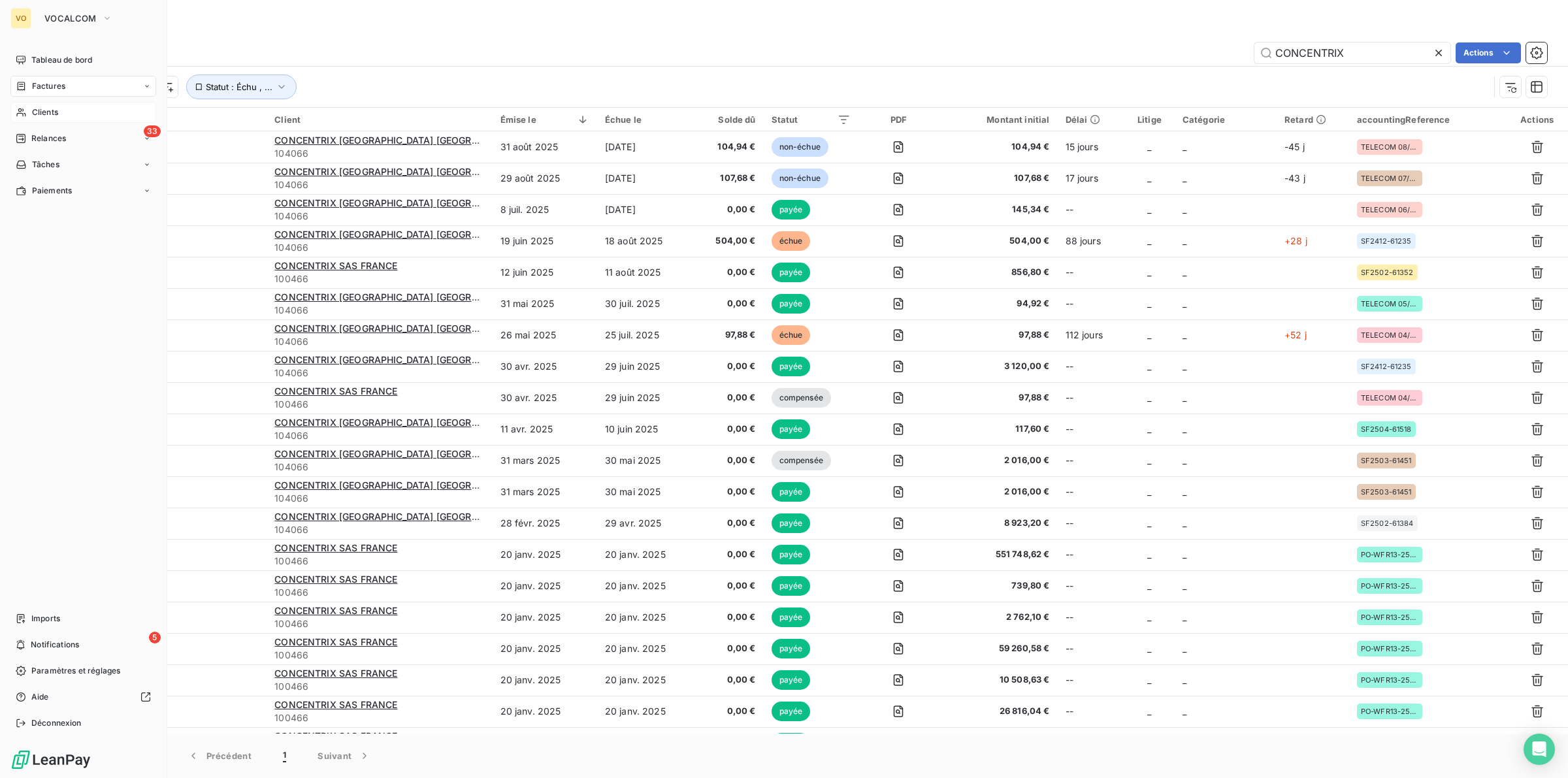
click at [38, 113] on span "Clients" at bounding box center [45, 112] width 26 height 12
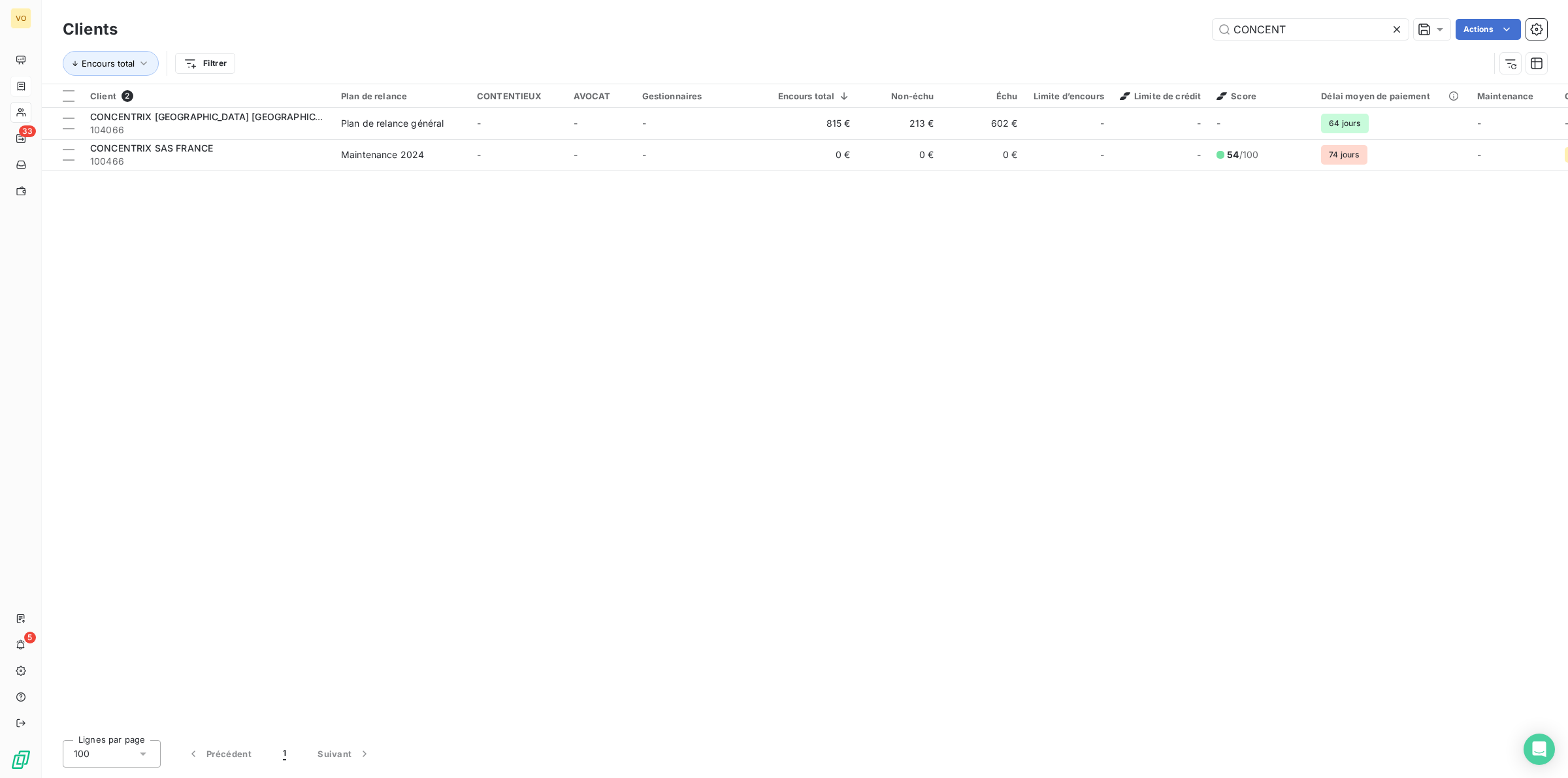
drag, startPoint x: 1289, startPoint y: 28, endPoint x: 1200, endPoint y: 20, distance: 89.4
click at [1200, 20] on div "CONCENT Actions" at bounding box center [840, 29] width 1414 height 21
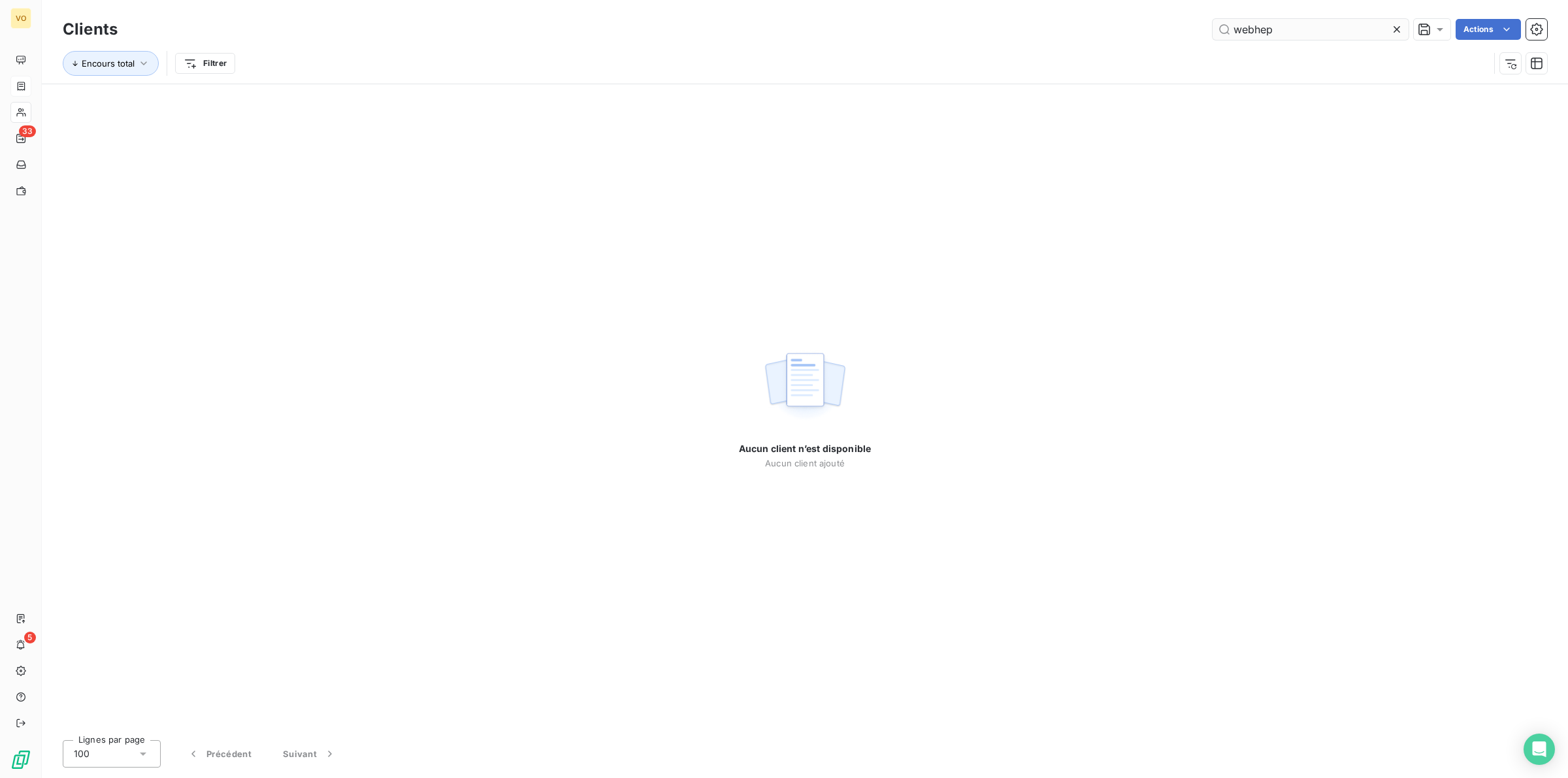
drag, startPoint x: 1262, startPoint y: 24, endPoint x: 1269, endPoint y: 25, distance: 7.1
click at [1269, 25] on input "webhep" at bounding box center [1310, 29] width 196 height 21
click at [1265, 26] on input "webhep" at bounding box center [1310, 29] width 196 height 21
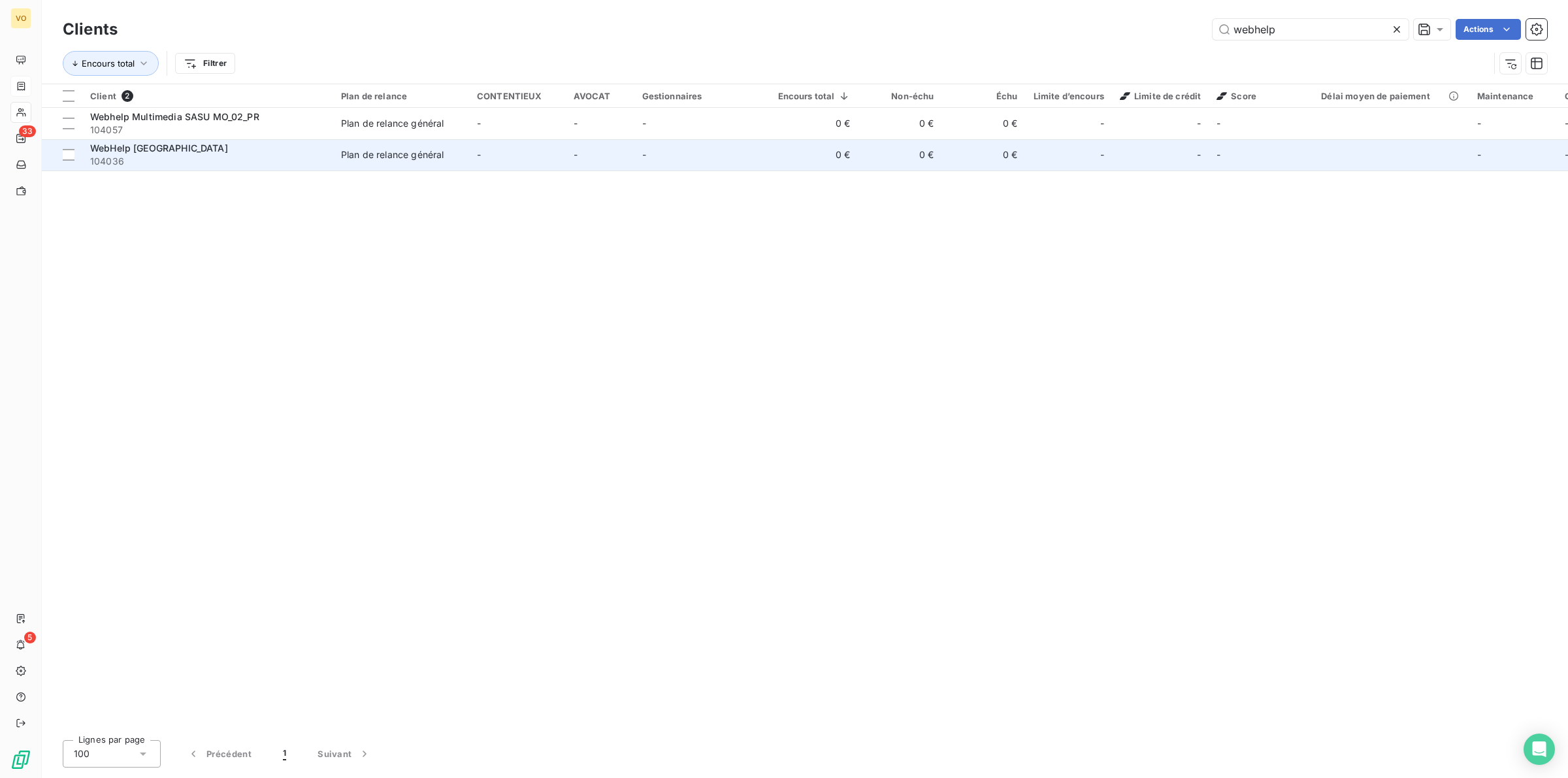
type input "webhelp"
click at [155, 155] on span "104036" at bounding box center [208, 161] width 235 height 13
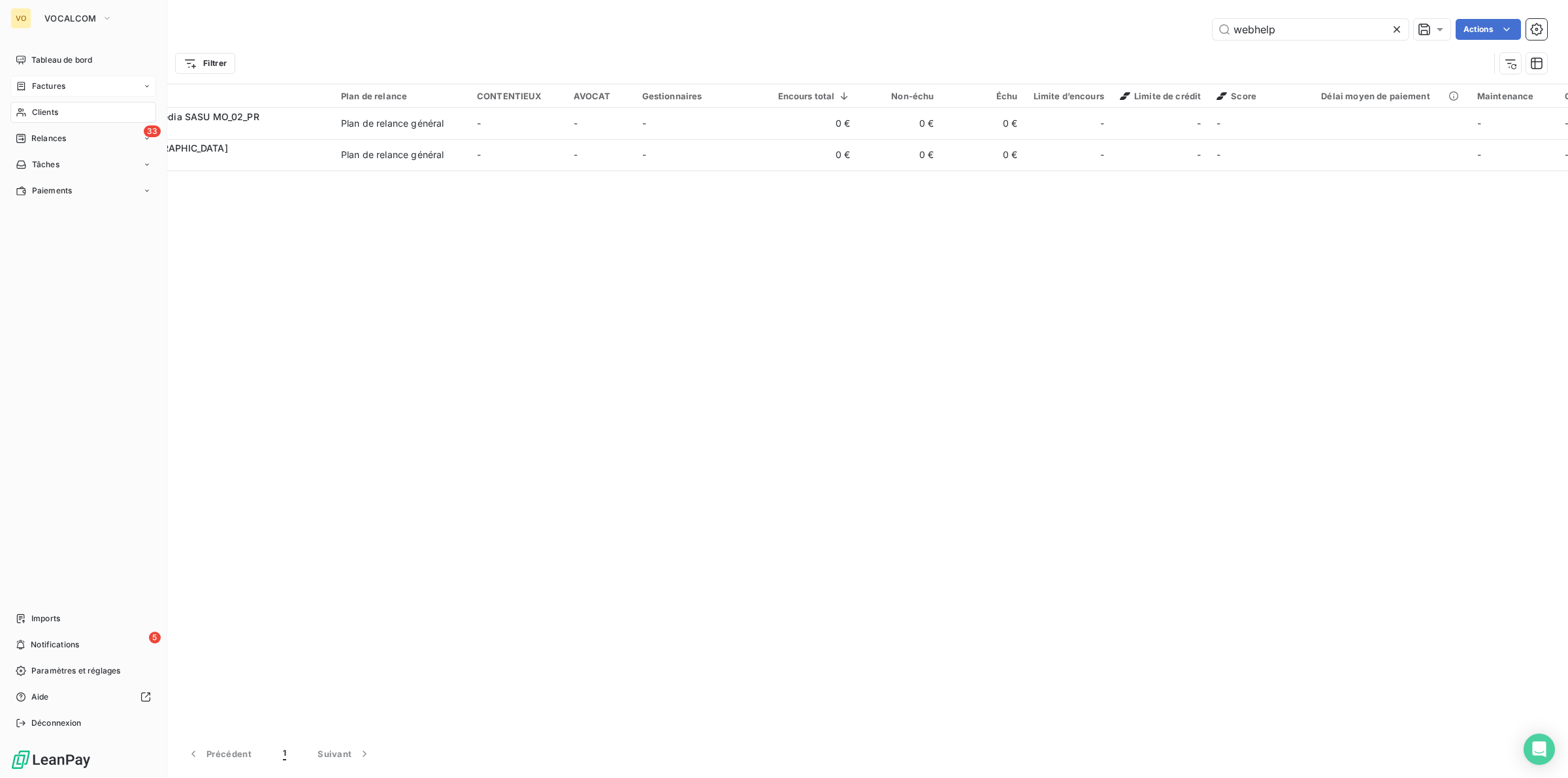
click at [50, 82] on span "Factures" at bounding box center [48, 86] width 33 height 12
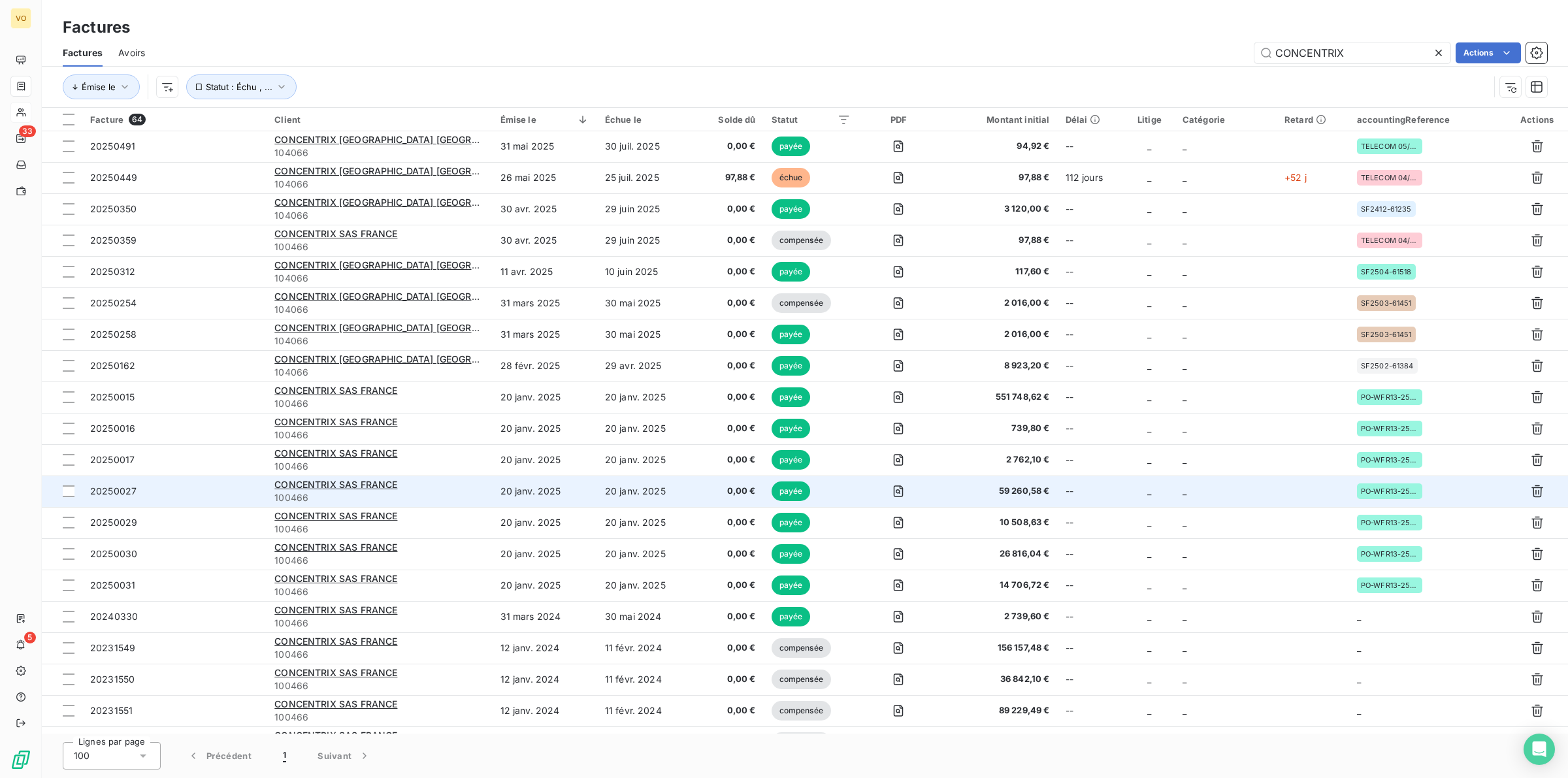
scroll to position [163, 0]
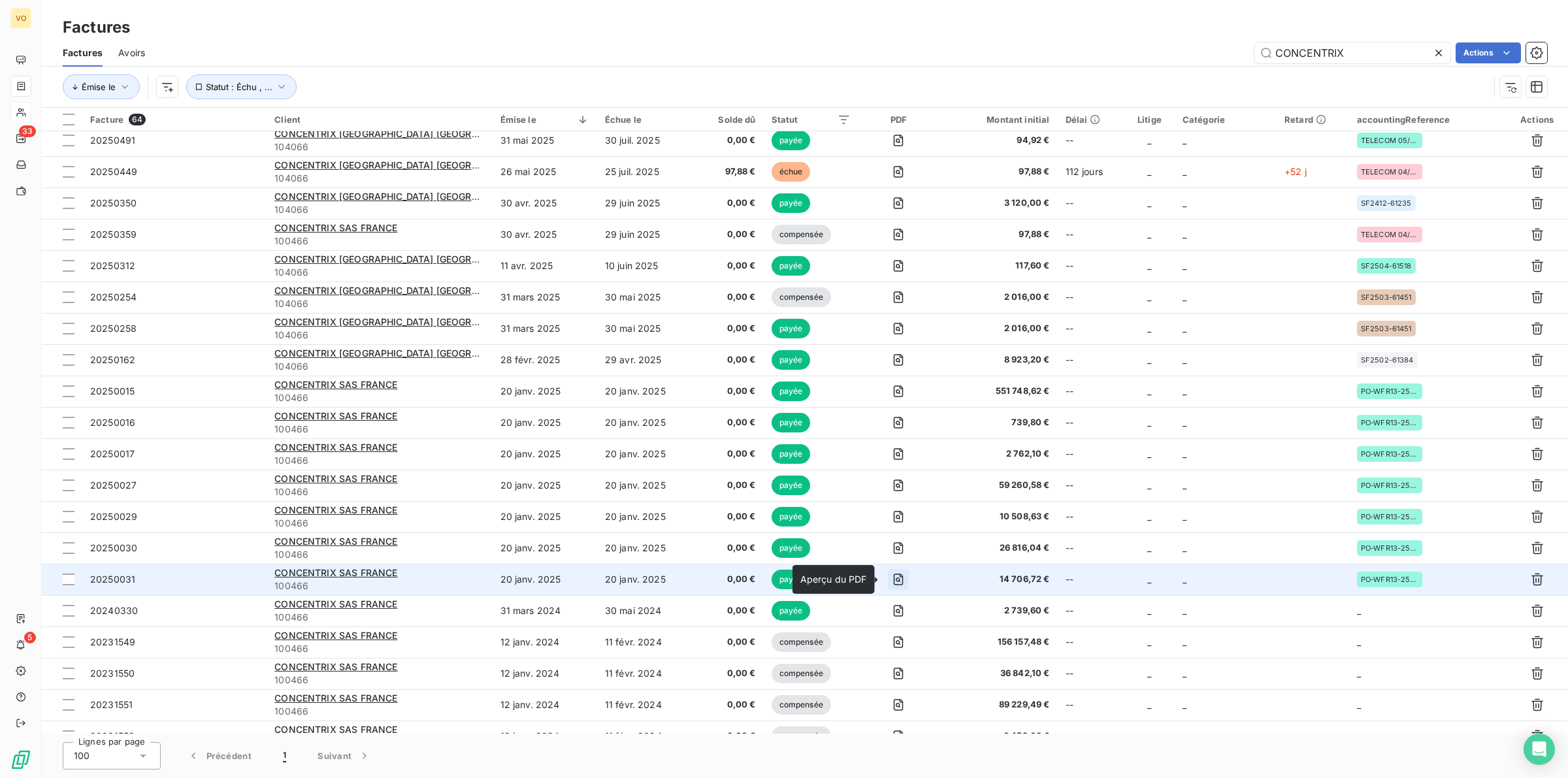
click at [894, 574] on icon "button" at bounding box center [899, 579] width 10 height 12
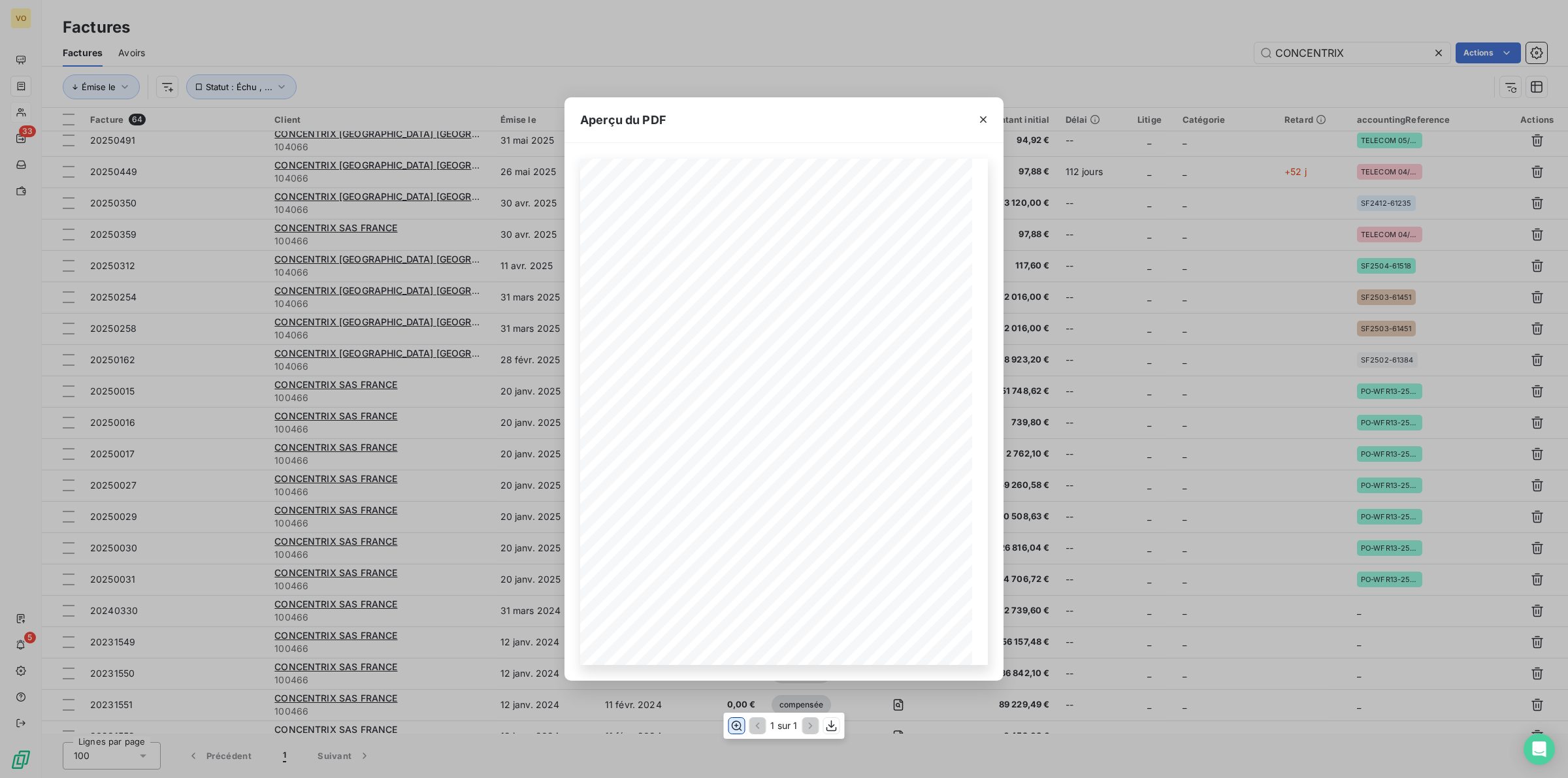
click at [730, 723] on icon "button" at bounding box center [736, 725] width 13 height 13
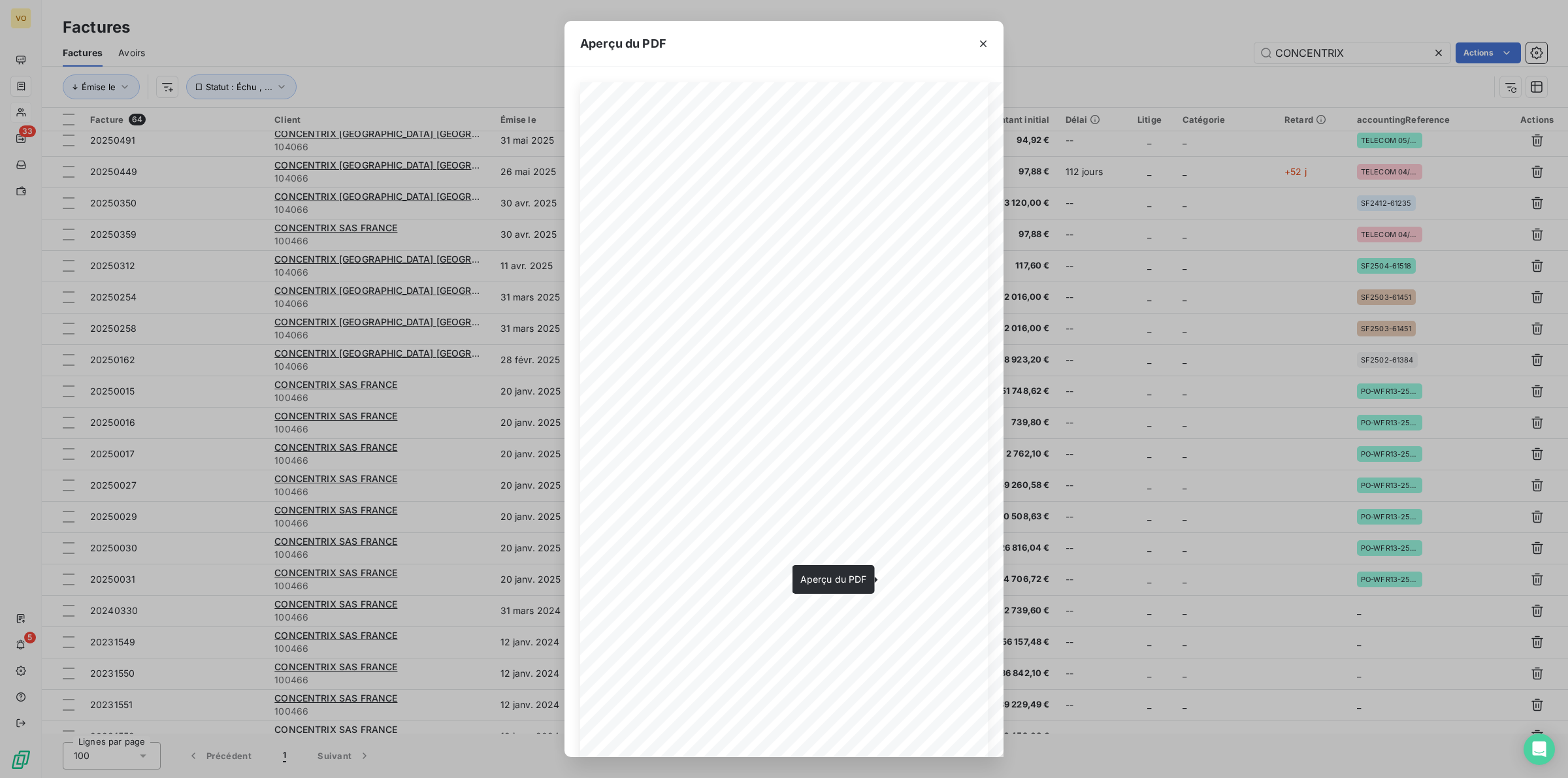
click at [470, 28] on div "Aperçu du PDF Références : FACTURE N° : CONCENTRIX SAS FRANCE factures.france S…" at bounding box center [784, 389] width 1568 height 778
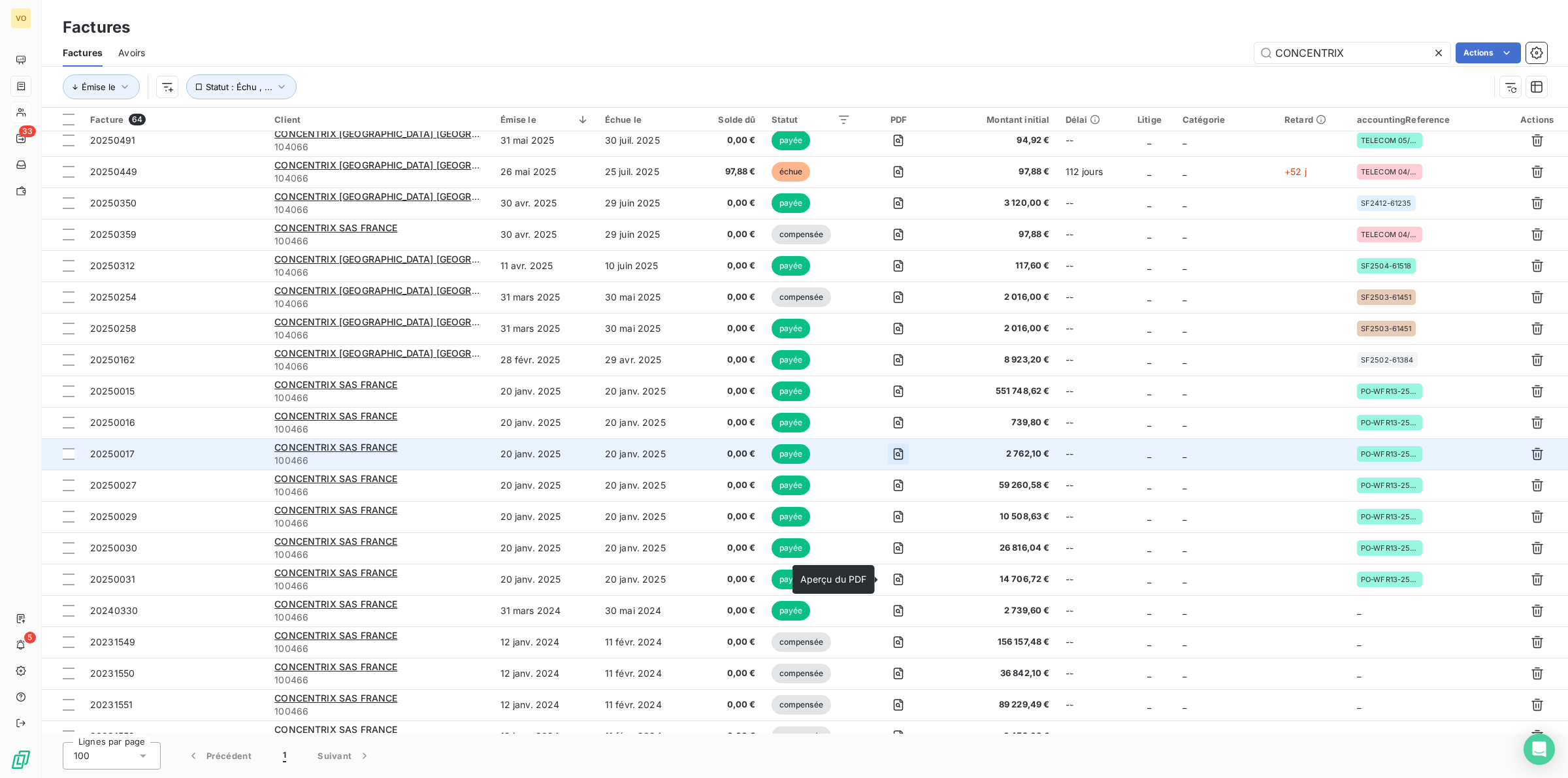
click at [892, 451] on icon "button" at bounding box center [898, 454] width 13 height 13
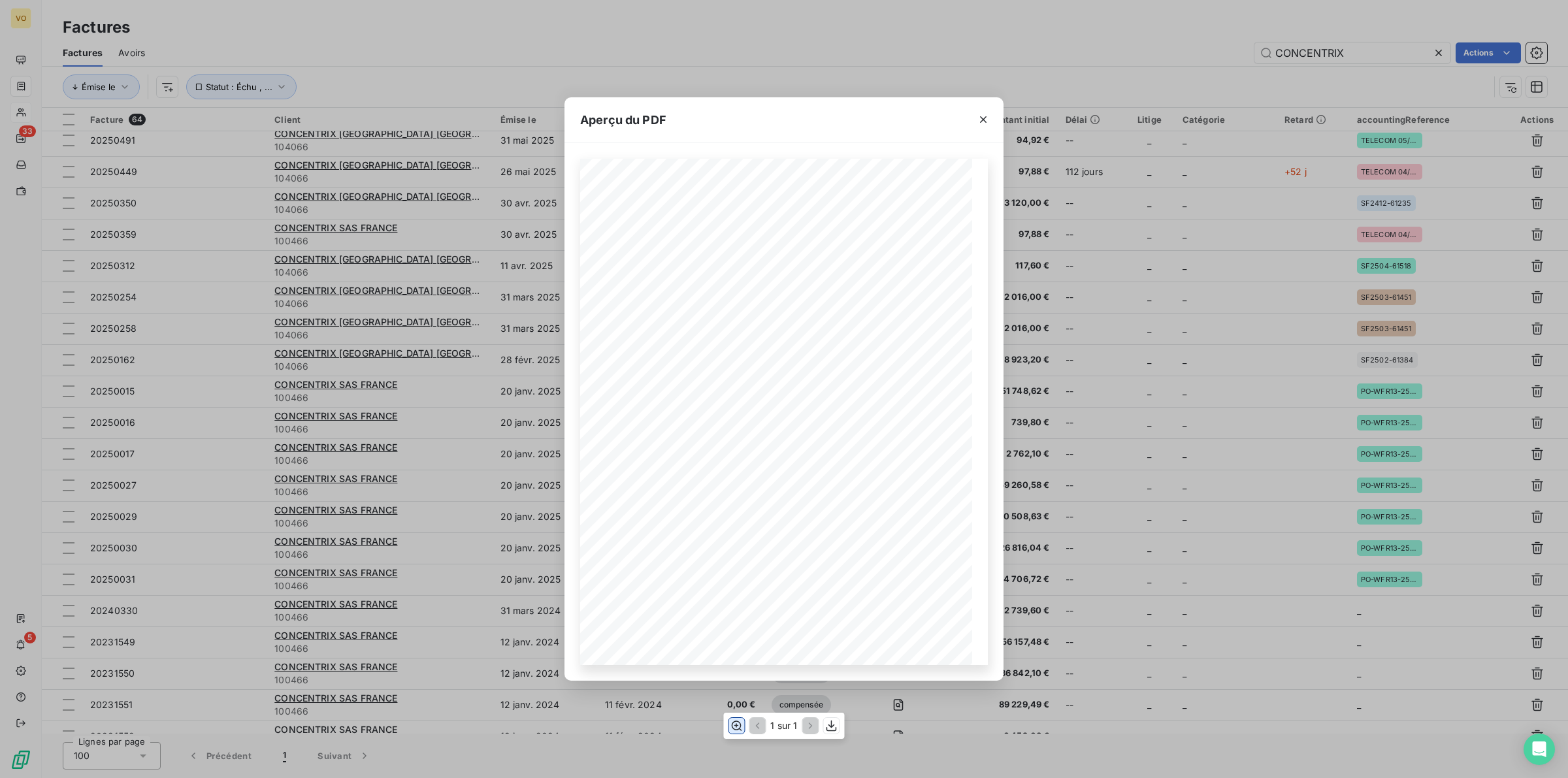
click at [736, 721] on icon "button" at bounding box center [736, 725] width 13 height 13
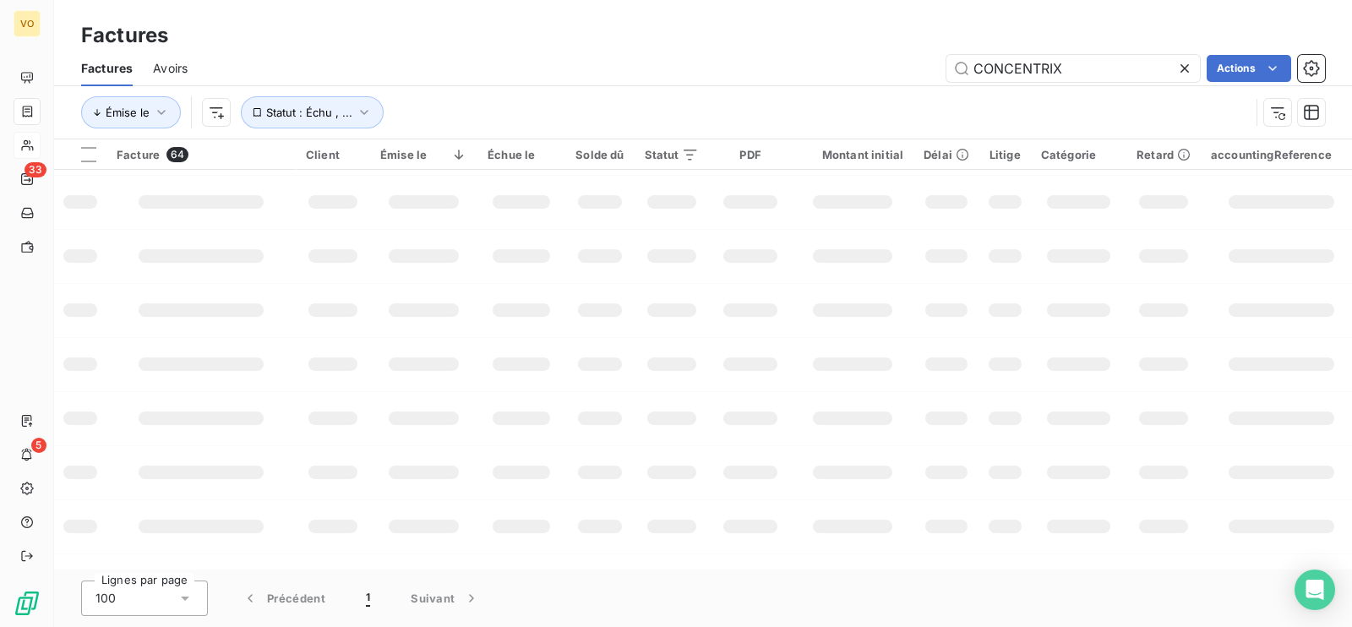
scroll to position [210, 0]
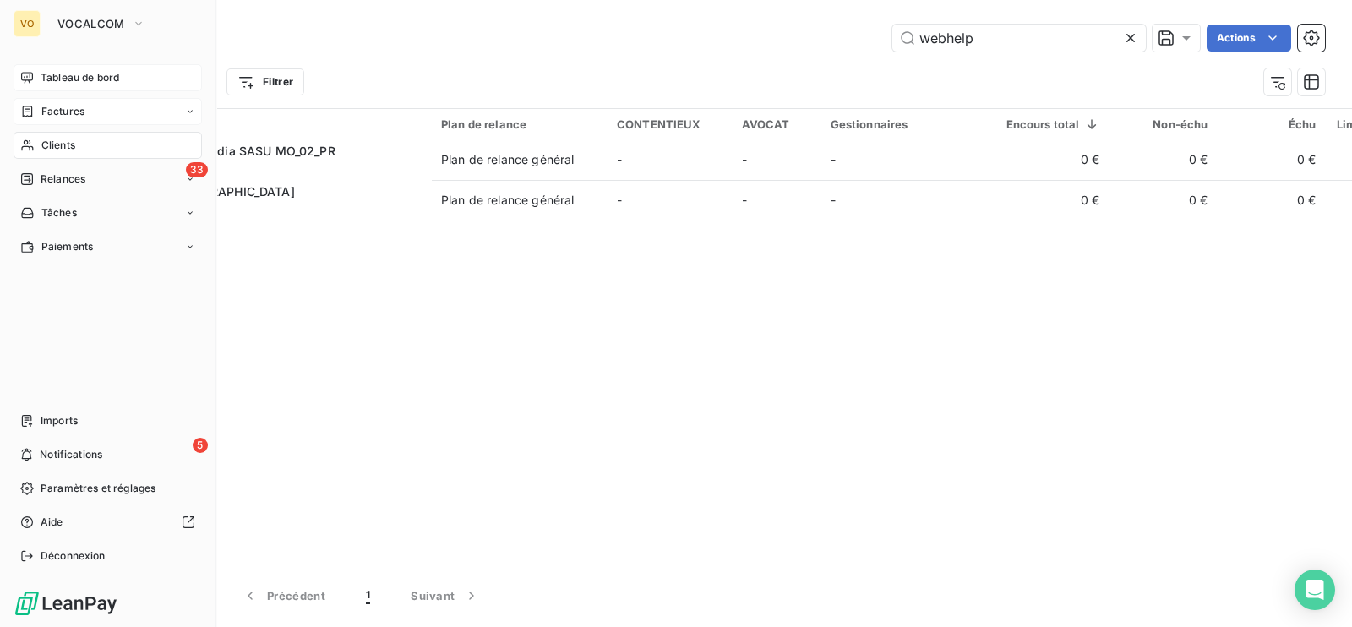
click at [46, 79] on span "Tableau de bord" at bounding box center [80, 77] width 79 height 15
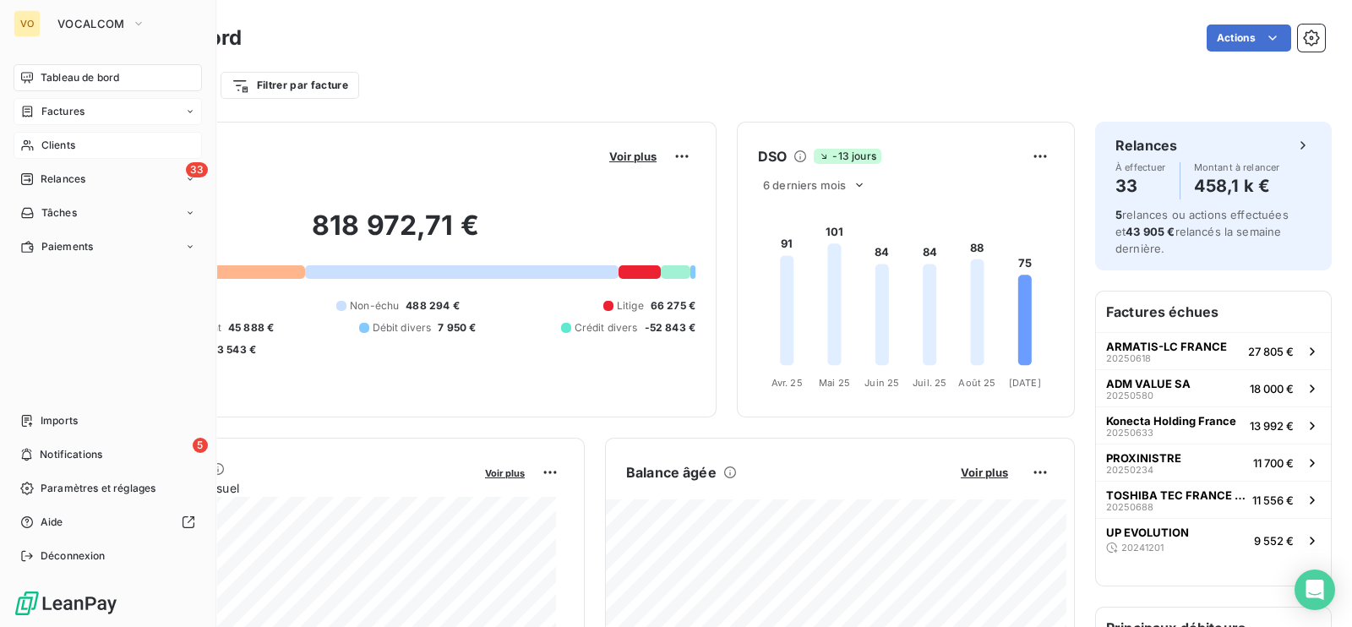
click at [55, 144] on span "Clients" at bounding box center [58, 145] width 34 height 15
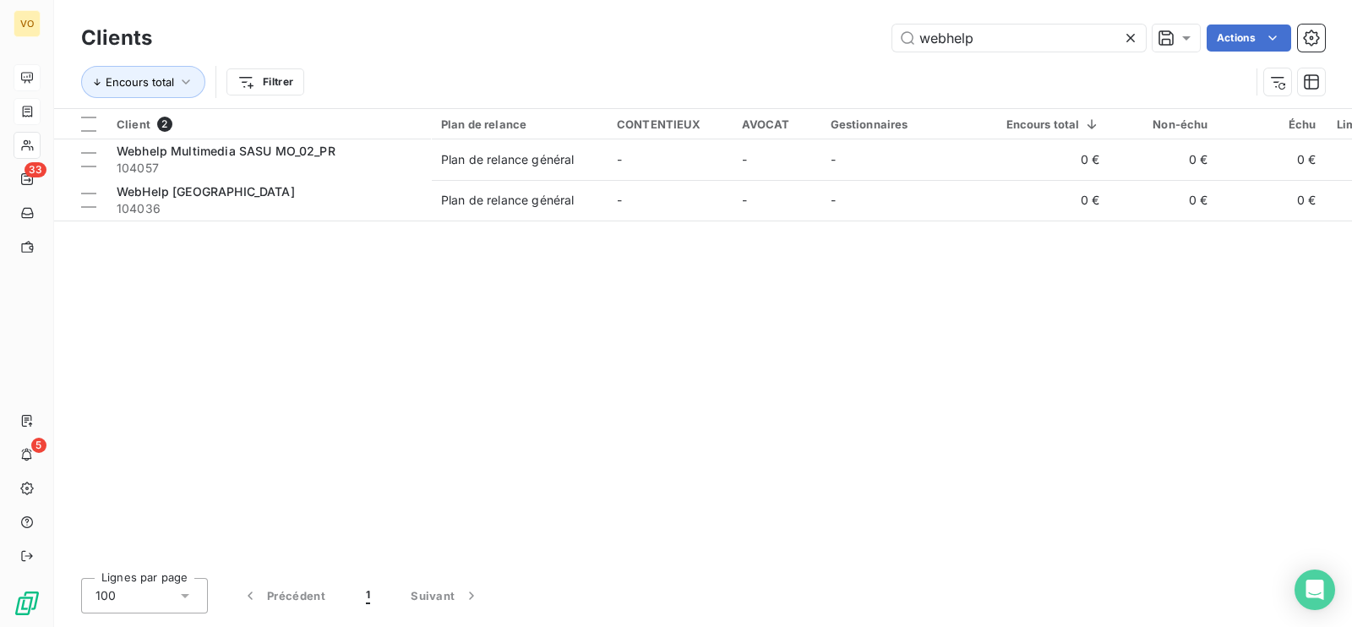
click at [1133, 31] on icon at bounding box center [1130, 38] width 17 height 17
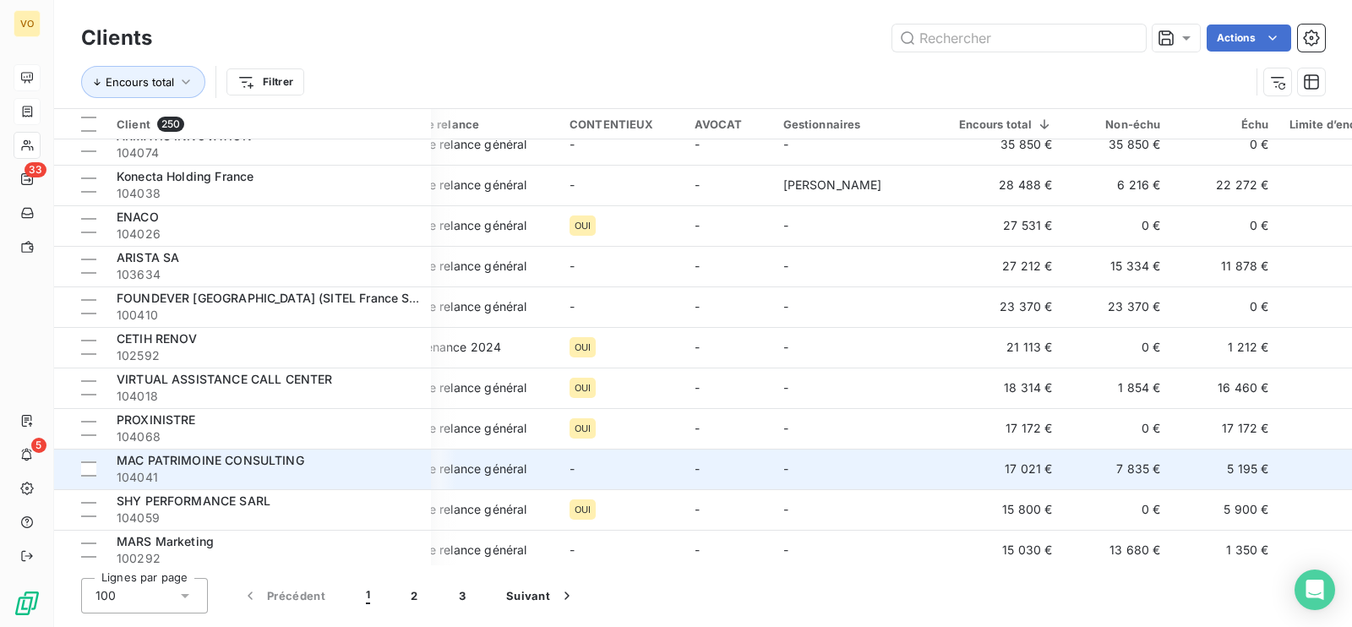
scroll to position [317, 47]
